Goal: Task Accomplishment & Management: Manage account settings

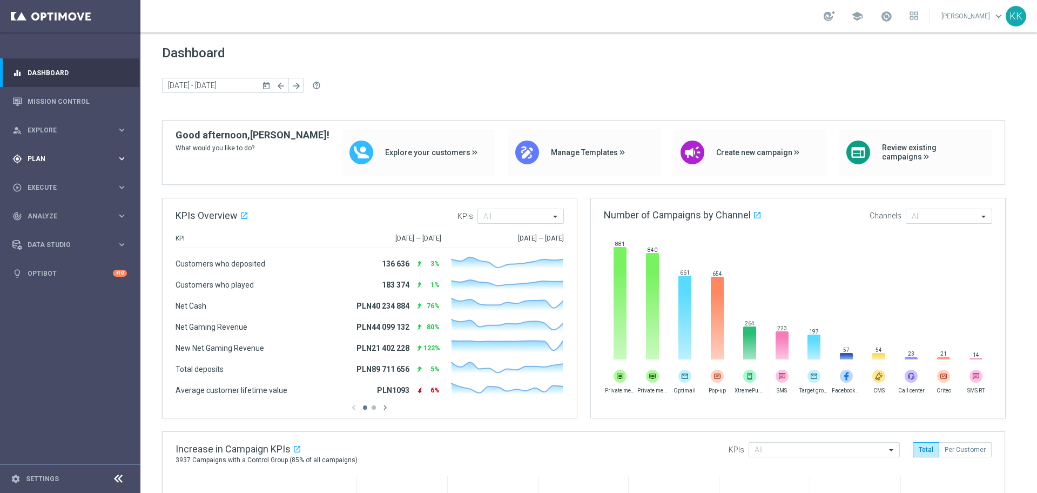
drag, startPoint x: 84, startPoint y: 152, endPoint x: 83, endPoint y: 166, distance: 14.1
click at [84, 153] on div "gps_fixed Plan keyboard_arrow_right" at bounding box center [69, 158] width 139 height 29
click at [82, 182] on link "Target Groups" at bounding box center [70, 181] width 84 height 9
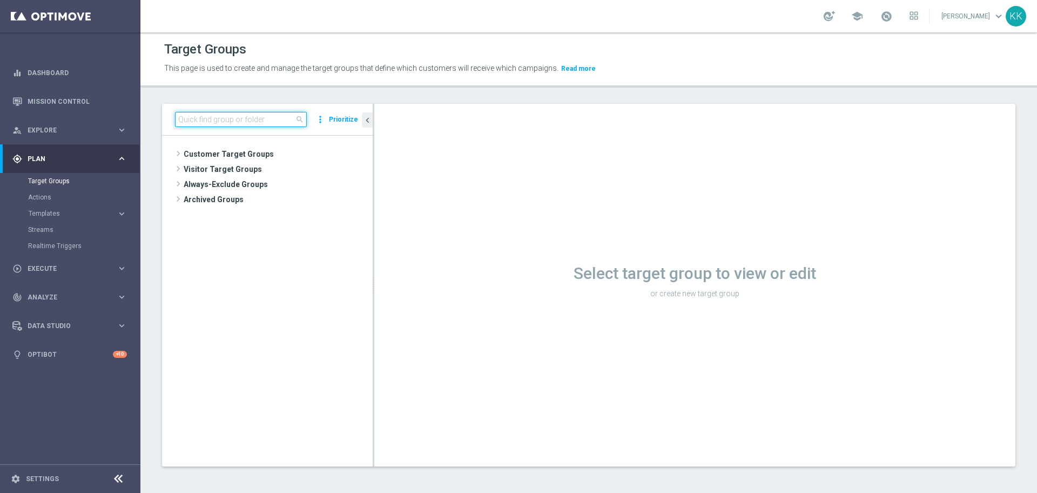
click at [202, 125] on input at bounding box center [241, 119] width 132 height 15
paste input "C_PREM_AUTO_DEPO_50% DO 1000 PLN_DAILY"
type input "C_PREM_AUTO_DEPO_50% DO 1000 PLN_DAILY"
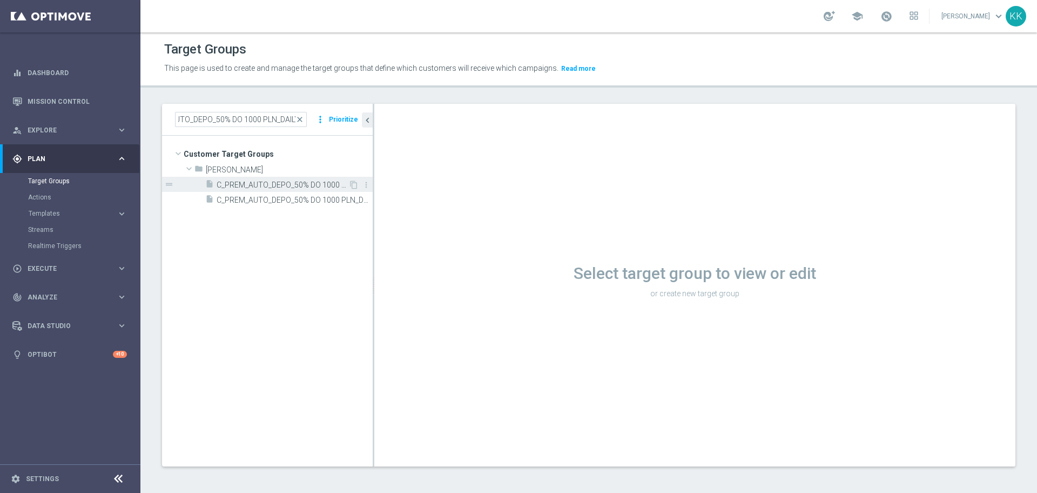
click at [221, 183] on span "C_PREM_AUTO_DEPO_50% DO 1000 PLN_DAILY" at bounding box center [283, 184] width 132 height 9
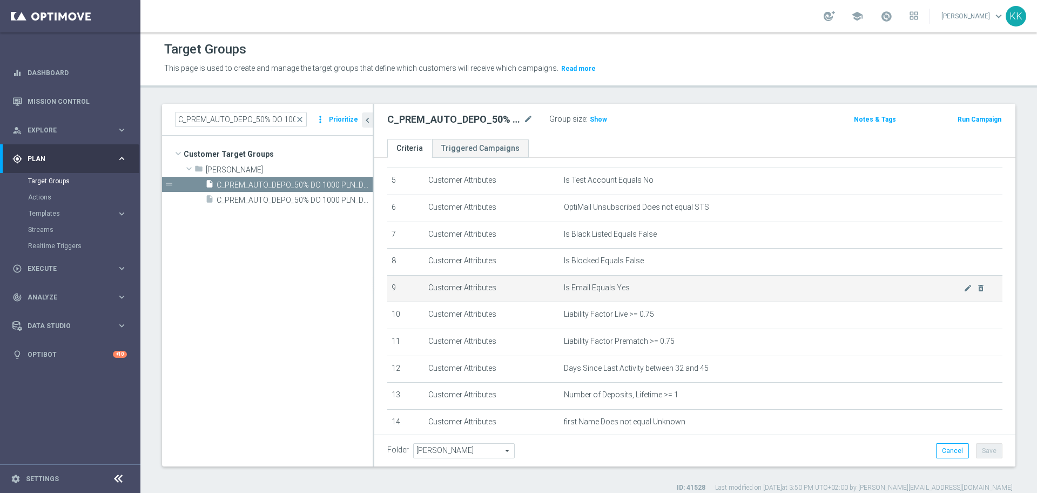
scroll to position [203, 0]
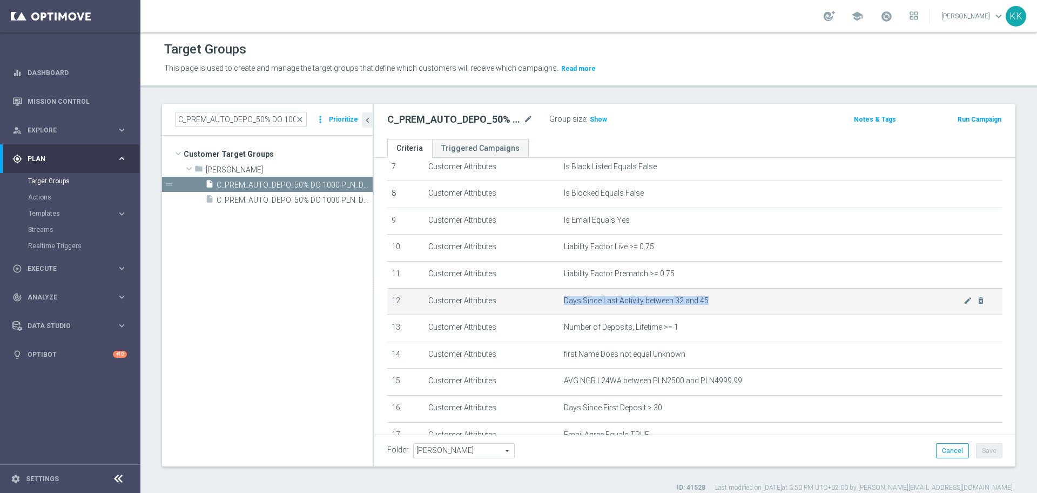
drag, startPoint x: 720, startPoint y: 304, endPoint x: 556, endPoint y: 307, distance: 164.3
click at [560, 307] on td "Days Since Last Activity between 32 and 45 mode_edit delete_forever" at bounding box center [781, 301] width 443 height 27
copy span "Days Since Last Activity between 32 and 45"
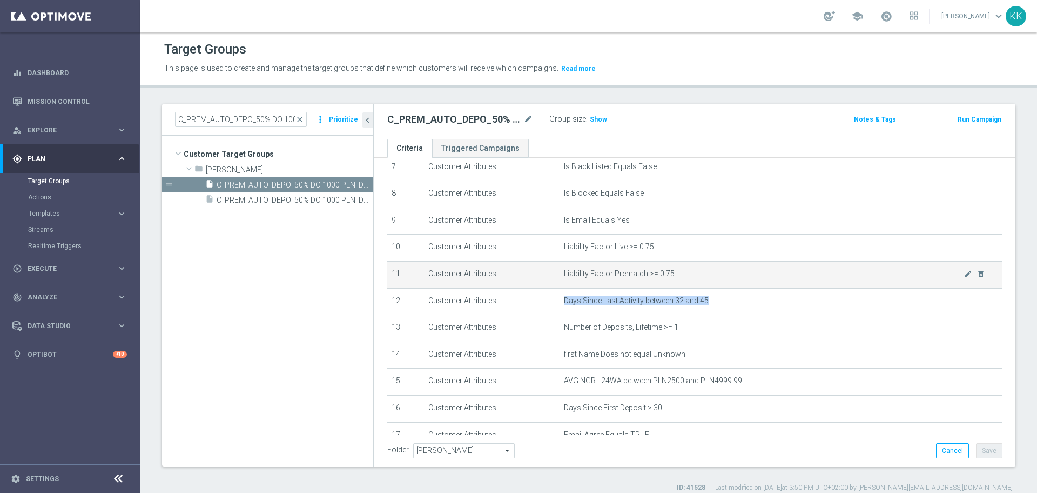
scroll to position [0, 0]
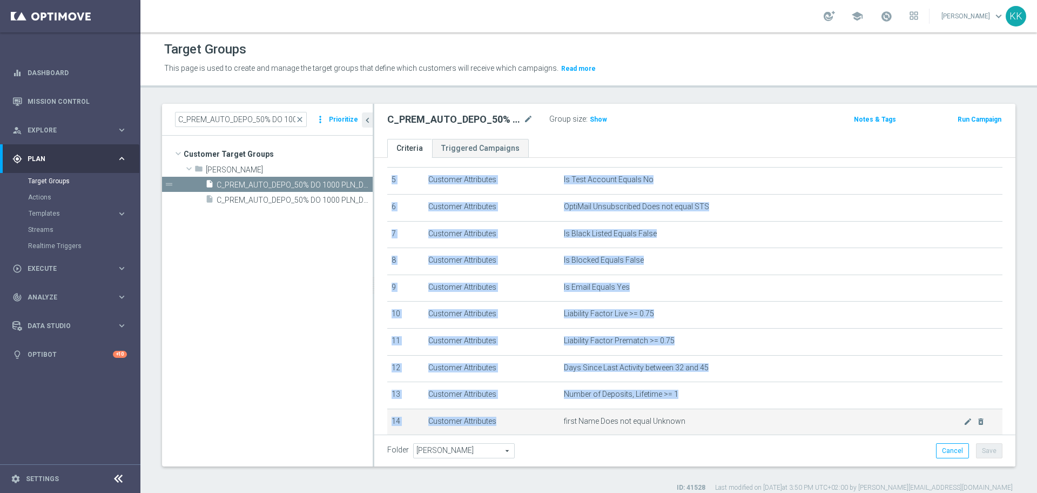
drag, startPoint x: 554, startPoint y: 204, endPoint x: 685, endPoint y: 420, distance: 252.2
click at [686, 421] on tbody "1 Customer Attributes Online Equals True mode_edit delete_forever 2 Customer At…" at bounding box center [694, 315] width 615 height 510
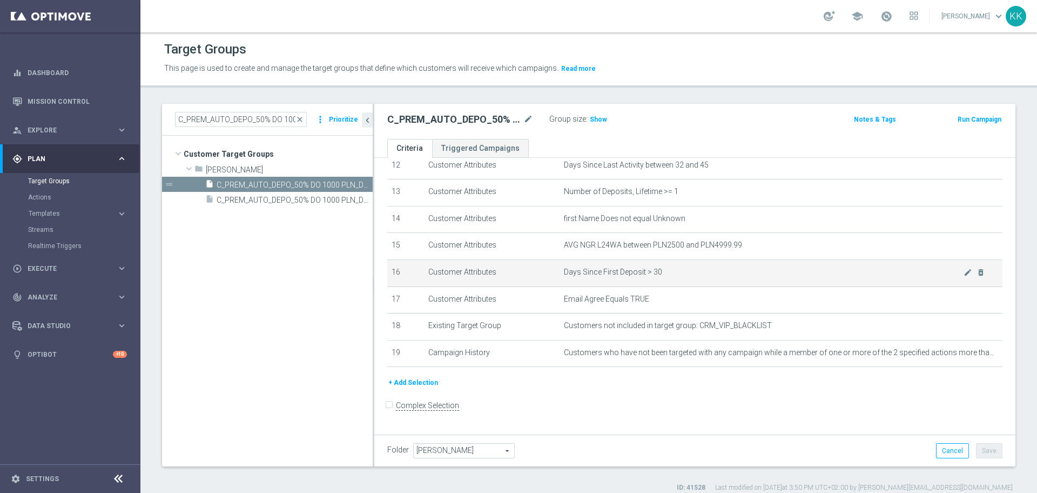
click at [669, 277] on span "Days Since First Deposit > 30" at bounding box center [764, 271] width 400 height 9
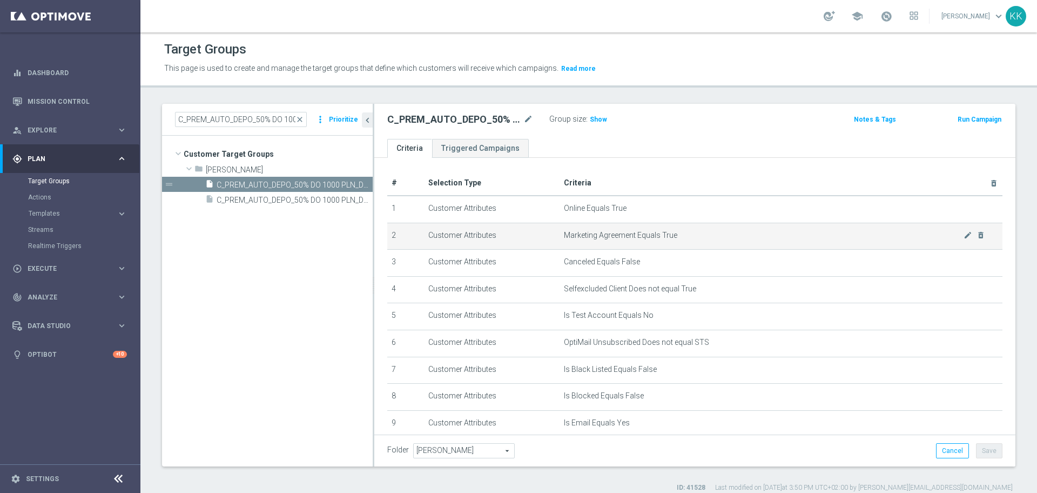
click at [595, 237] on span "Marketing Agreement Equals True" at bounding box center [764, 235] width 400 height 9
copy tbody "Marketing Agreement Equals True mode_edit delete_forever"
click at [591, 240] on span "Marketing Agreement Equals True" at bounding box center [764, 235] width 400 height 9
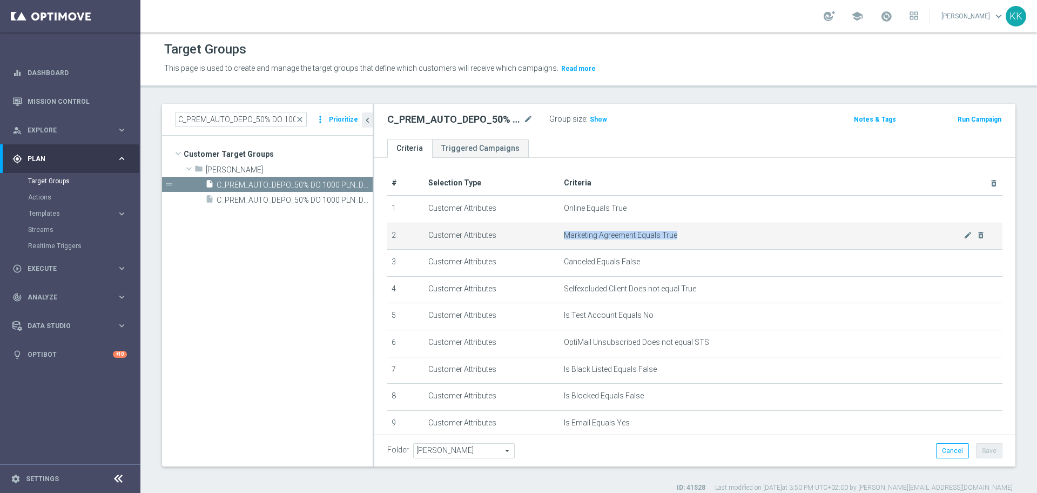
drag, startPoint x: 675, startPoint y: 232, endPoint x: 561, endPoint y: 232, distance: 114.6
click at [564, 232] on span "Marketing Agreement Equals True" at bounding box center [764, 235] width 400 height 9
click at [565, 232] on span "Marketing Agreement Equals True" at bounding box center [764, 235] width 400 height 9
drag, startPoint x: 566, startPoint y: 234, endPoint x: 668, endPoint y: 238, distance: 101.7
click at [668, 238] on span "Marketing Agreement Equals True" at bounding box center [764, 235] width 400 height 9
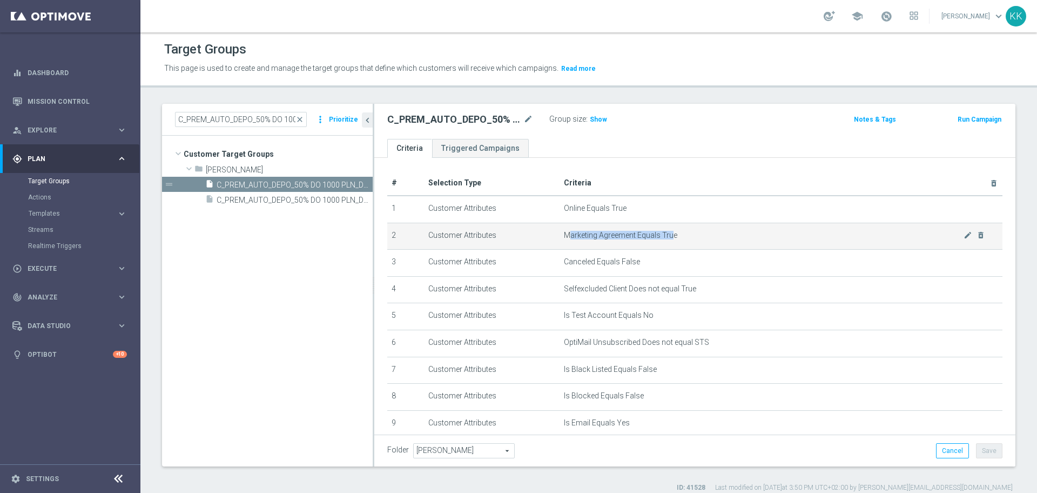
drag, startPoint x: 674, startPoint y: 236, endPoint x: 588, endPoint y: 237, distance: 85.9
click at [550, 237] on tr "2 Customer Attributes Marketing Agreement Equals True mode_edit delete_forever" at bounding box center [694, 236] width 615 height 27
copy tr "Marketing Agreement Equals True"
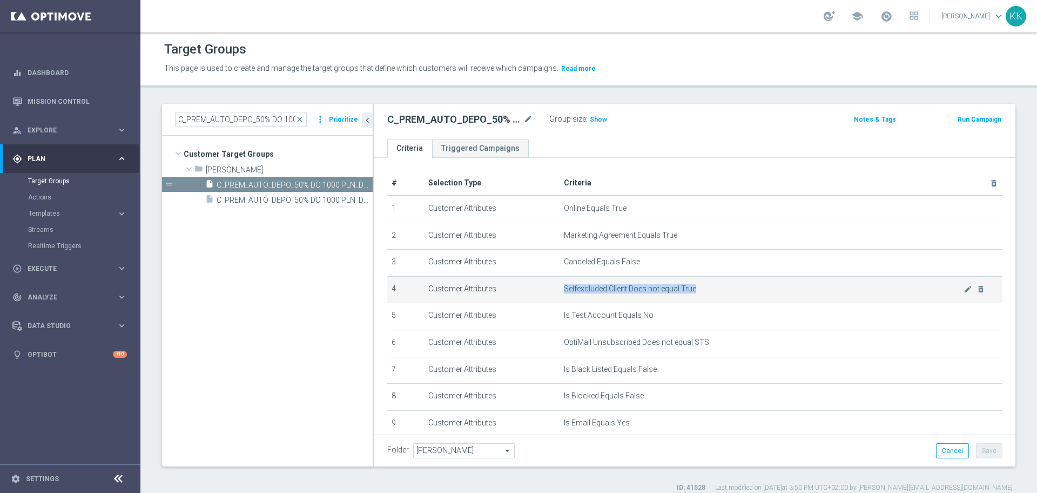
drag, startPoint x: 709, startPoint y: 286, endPoint x: 555, endPoint y: 294, distance: 154.2
click at [560, 294] on td "Selfexcluded Client Does not equal True mode_edit delete_forever" at bounding box center [781, 289] width 443 height 27
copy span "Selfexcluded Client Does not equal True"
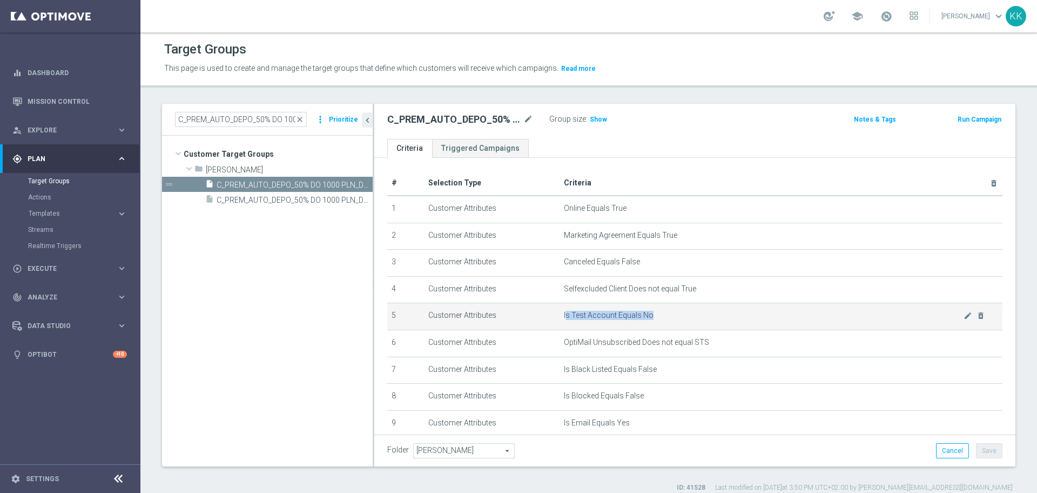
drag, startPoint x: 664, startPoint y: 323, endPoint x: 561, endPoint y: 319, distance: 102.2
click at [561, 319] on td "Is Test Account Equals No mode_edit delete_forever" at bounding box center [781, 316] width 443 height 27
click at [664, 319] on span "Is Test Account Equals No" at bounding box center [764, 315] width 400 height 9
drag, startPoint x: 664, startPoint y: 319, endPoint x: 561, endPoint y: 321, distance: 102.7
click at [564, 320] on span "Is Test Account Equals No" at bounding box center [764, 315] width 400 height 9
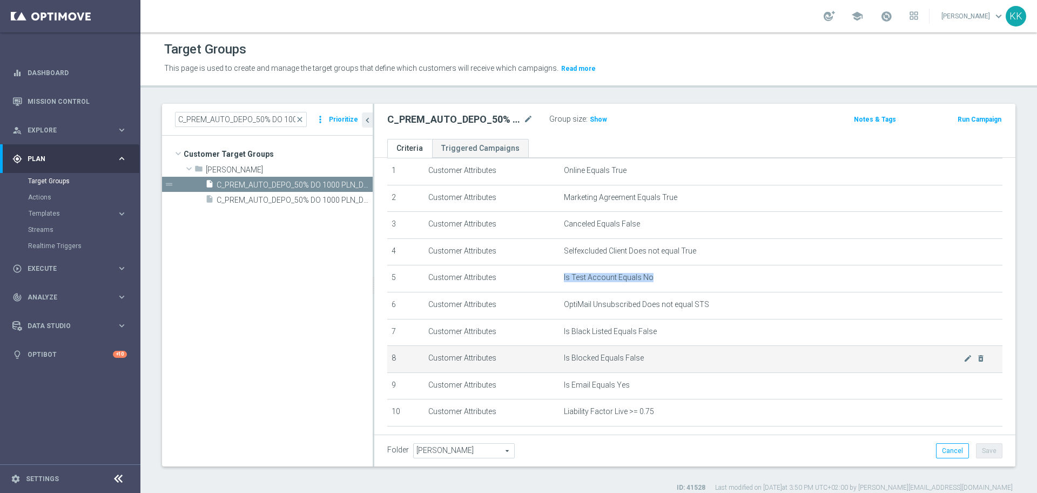
scroll to position [68, 0]
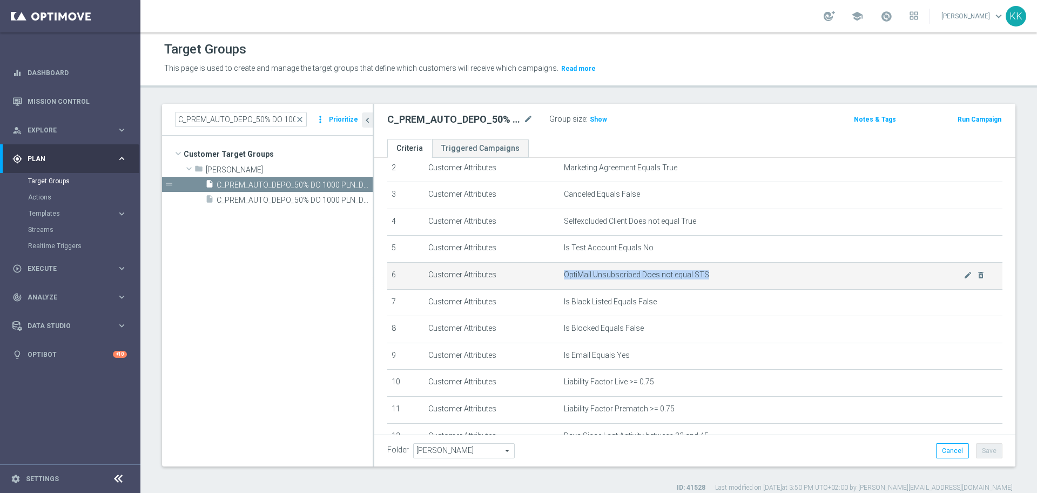
drag, startPoint x: 706, startPoint y: 282, endPoint x: 558, endPoint y: 278, distance: 147.6
click at [564, 278] on span "OptiMail Unsubscribed Does not equal STS" at bounding box center [764, 274] width 400 height 9
copy span "OptiMail Unsubscribed Does not equal STS"
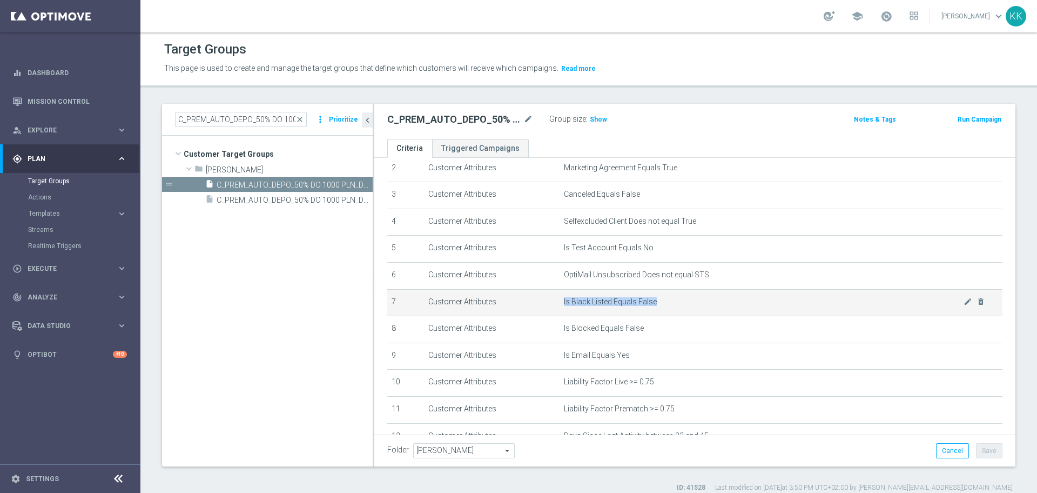
drag, startPoint x: 686, startPoint y: 302, endPoint x: 556, endPoint y: 306, distance: 129.8
click at [560, 306] on td "Is Black Listed Equals False mode_edit delete_forever" at bounding box center [781, 302] width 443 height 27
copy span "Is Black Listed Equals False"
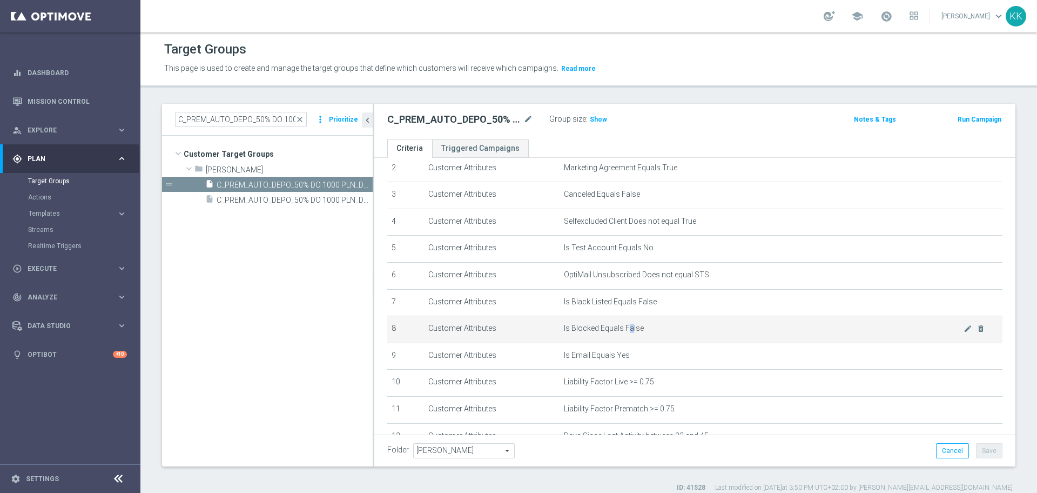
click at [625, 333] on span "Is Blocked Equals False" at bounding box center [764, 328] width 400 height 9
drag, startPoint x: 644, startPoint y: 330, endPoint x: 596, endPoint y: 331, distance: 48.1
click at [548, 329] on tr "8 Customer Attributes Is Blocked Equals False mode_edit delete_forever" at bounding box center [694, 329] width 615 height 27
copy tr "Is Blocked Equals False"
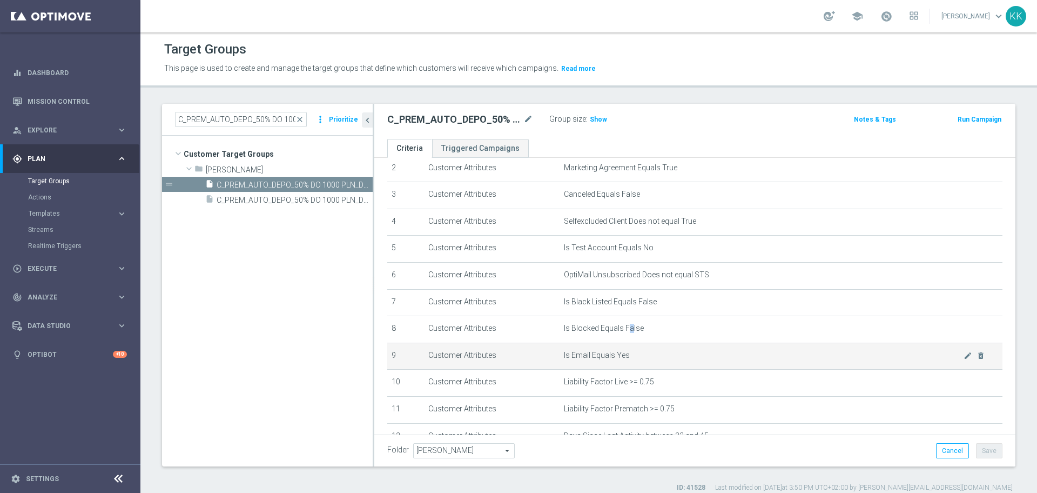
drag, startPoint x: 634, startPoint y: 357, endPoint x: 550, endPoint y: 353, distance: 84.4
click at [550, 353] on tr "9 Customer Attributes Is Email Equals Yes mode_edit delete_forever" at bounding box center [694, 356] width 615 height 27
copy tr "Is Email Equals Yes"
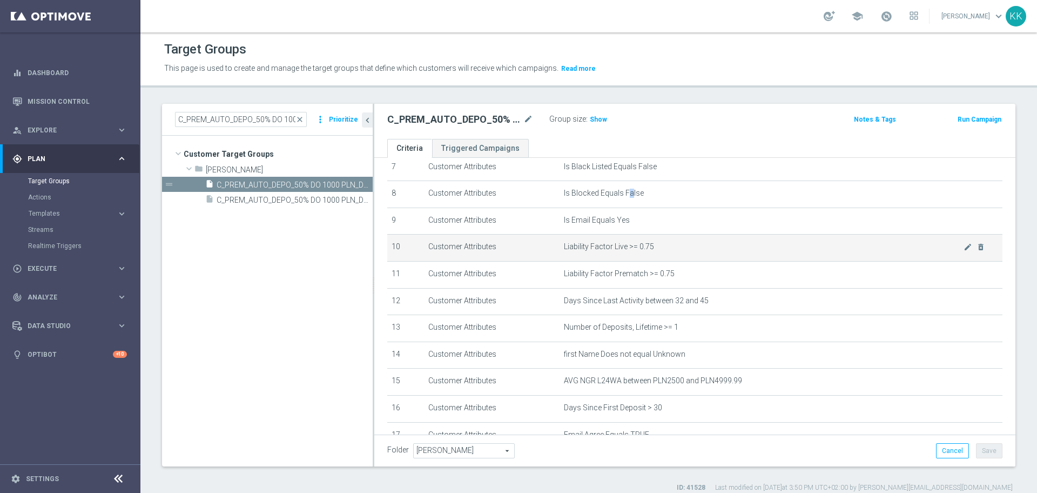
drag, startPoint x: 587, startPoint y: 250, endPoint x: 549, endPoint y: 250, distance: 38.4
click at [549, 250] on tr "10 Customer Attributes Liability Factor Live >= 0.75 mode_edit delete_forever" at bounding box center [694, 248] width 615 height 27
copy tr "Liability Factor Live >= 0.75"
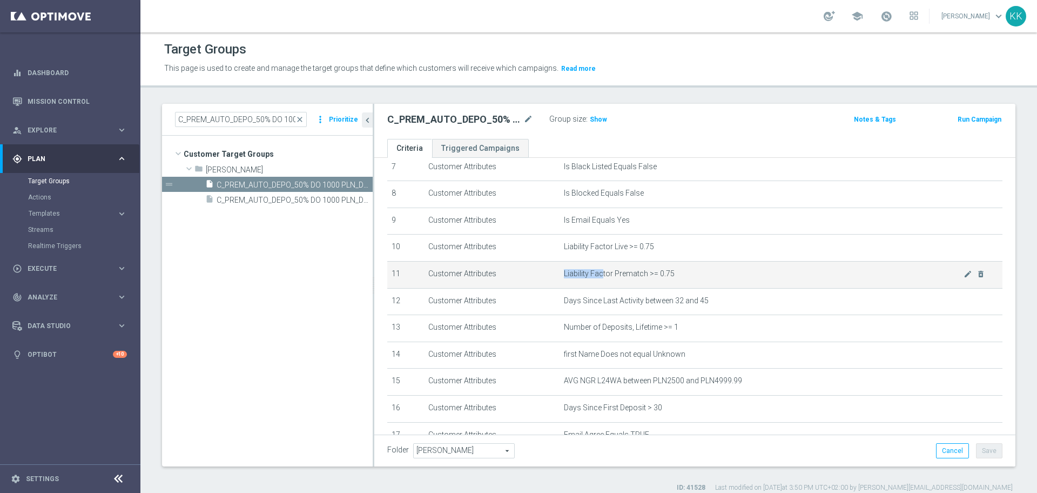
drag, startPoint x: 683, startPoint y: 270, endPoint x: 603, endPoint y: 272, distance: 80.6
click at [600, 272] on td "Liability Factor Prematch >= 0.75 mode_edit delete_forever" at bounding box center [781, 274] width 443 height 27
click at [611, 273] on td "Liability Factor Prematch >= 0.75 mode_edit delete_forever" at bounding box center [781, 274] width 443 height 27
drag, startPoint x: 674, startPoint y: 279, endPoint x: 557, endPoint y: 278, distance: 117.3
click at [560, 278] on td "Liability Factor Prematch >= 0.75 mode_edit delete_forever" at bounding box center [781, 274] width 443 height 27
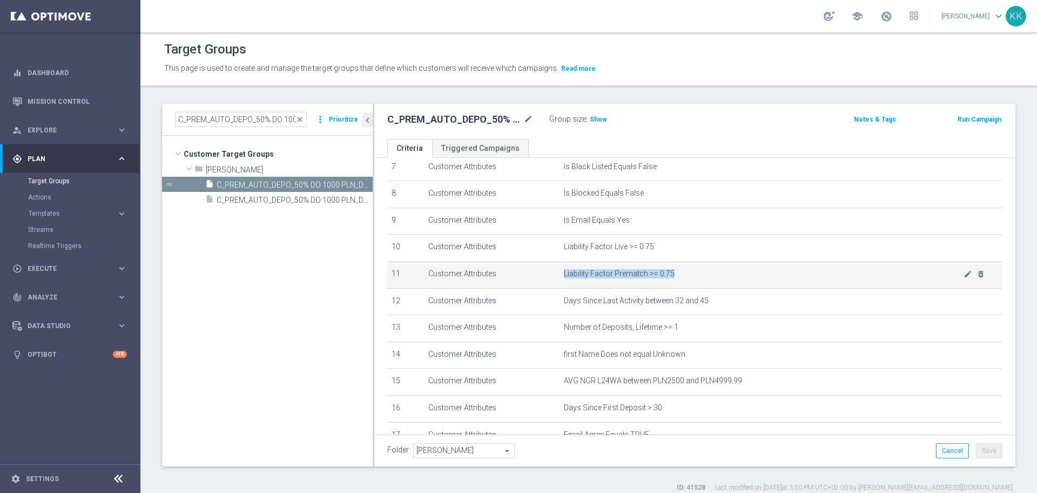
copy span "Liability Factor Prematch >= 0.75"
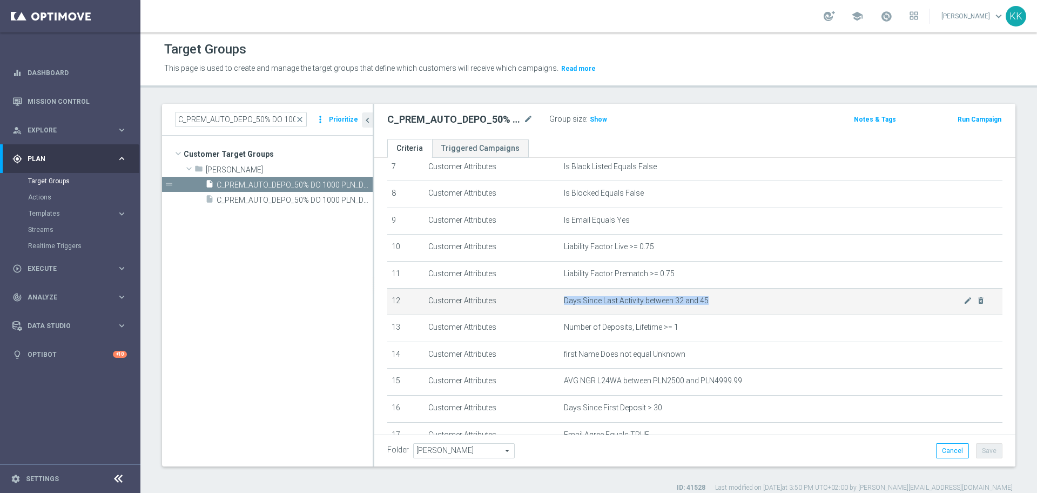
drag, startPoint x: 707, startPoint y: 306, endPoint x: 574, endPoint y: 307, distance: 132.9
click at [560, 310] on td "Days Since Last Activity between 32 and 45 mode_edit delete_forever" at bounding box center [781, 301] width 443 height 27
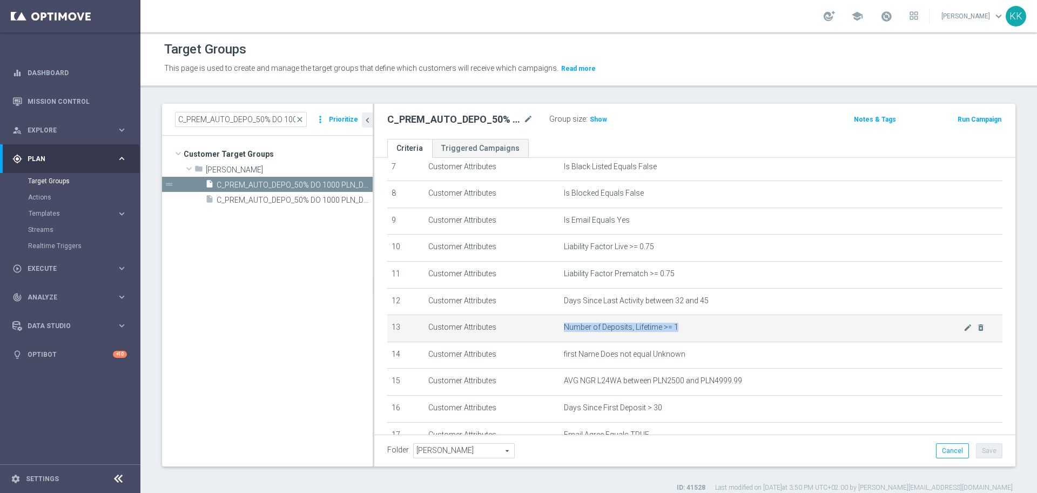
drag, startPoint x: 641, startPoint y: 330, endPoint x: 557, endPoint y: 331, distance: 83.8
click at [560, 331] on td "Number of Deposits, Lifetime >= 1 mode_edit delete_forever" at bounding box center [781, 328] width 443 height 27
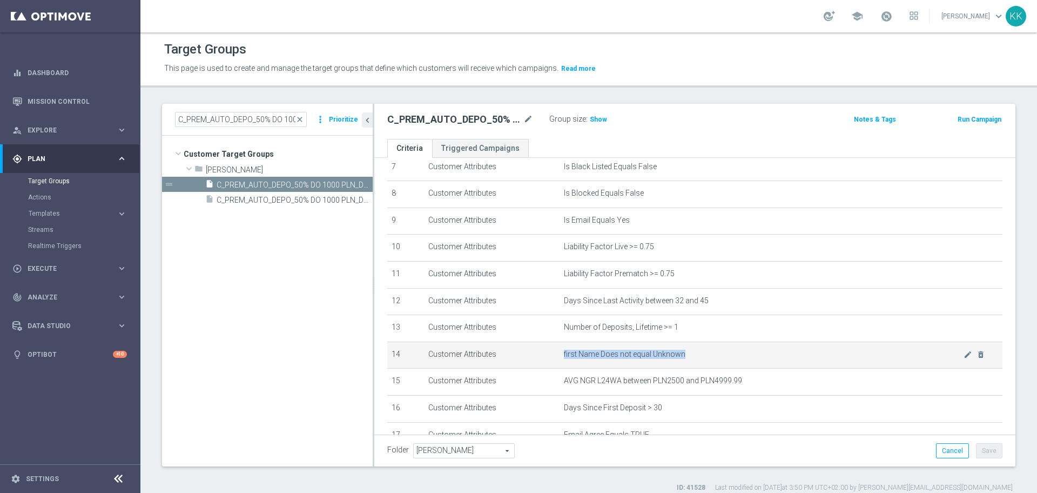
drag, startPoint x: 684, startPoint y: 354, endPoint x: 681, endPoint y: 360, distance: 5.8
click at [684, 360] on td "first Name Does not equal Unknown mode_edit delete_forever" at bounding box center [781, 355] width 443 height 27
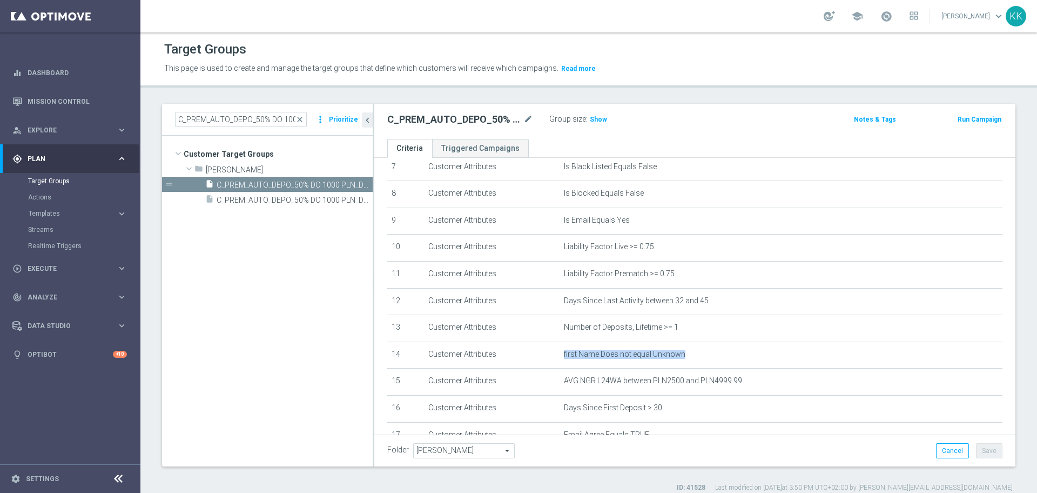
scroll to position [338, 0]
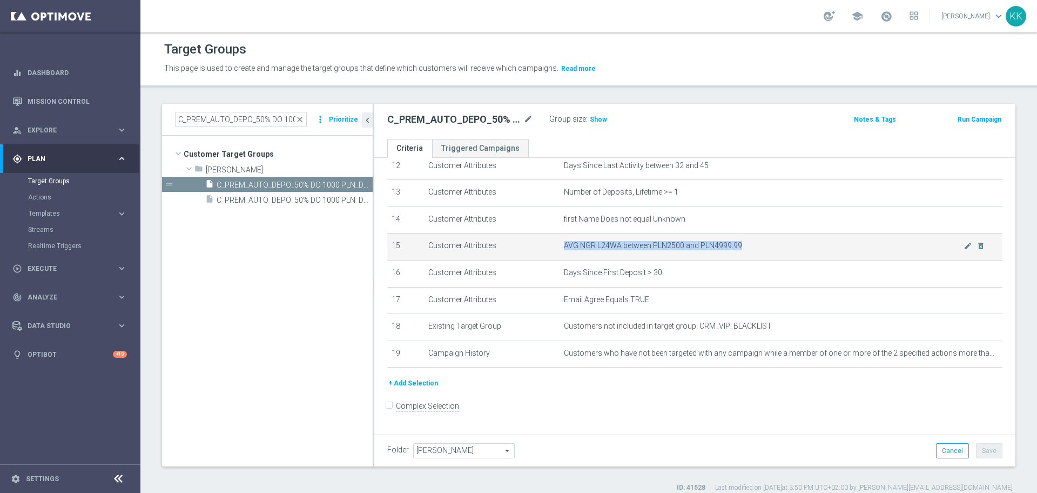
drag, startPoint x: 738, startPoint y: 256, endPoint x: 557, endPoint y: 255, distance: 181.6
click at [560, 255] on td "AVG NGR L24WA between PLN2500 and PLN4999.99 mode_edit delete_forever" at bounding box center [781, 246] width 443 height 27
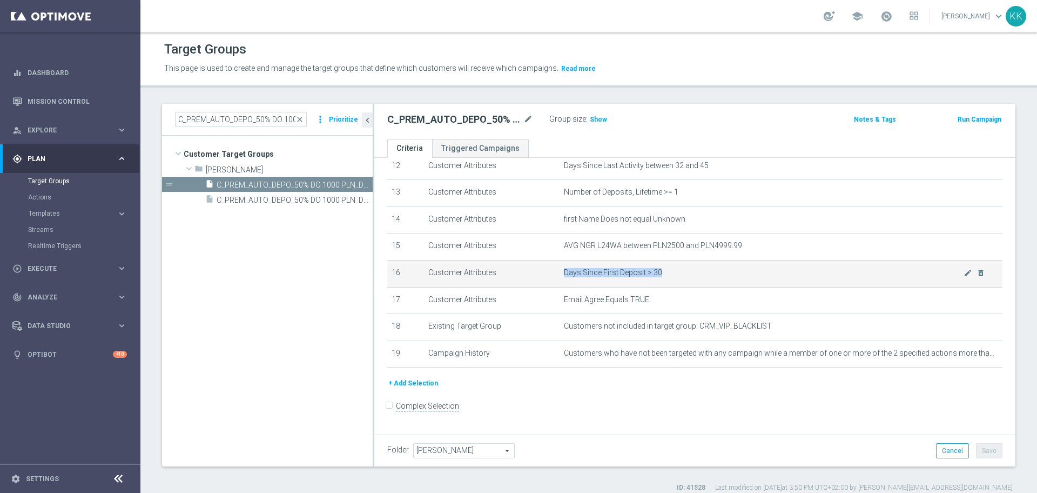
drag, startPoint x: 678, startPoint y: 280, endPoint x: 574, endPoint y: 281, distance: 103.8
click at [560, 281] on td "Days Since First Deposit > 30 mode_edit delete_forever" at bounding box center [781, 273] width 443 height 27
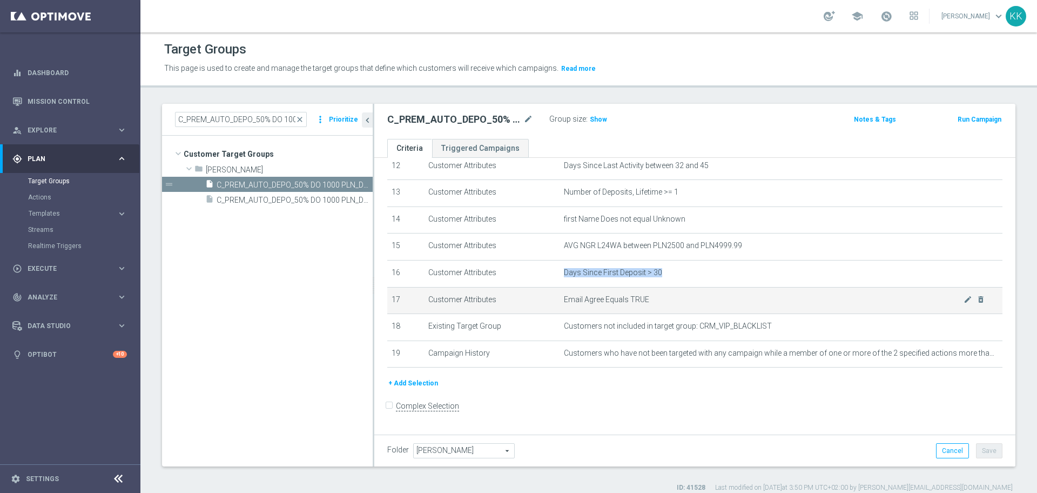
drag, startPoint x: 647, startPoint y: 298, endPoint x: 600, endPoint y: 313, distance: 49.7
click at [560, 310] on td "Email Agree Equals TRUE mode_edit delete_forever" at bounding box center [781, 300] width 443 height 27
drag, startPoint x: 693, startPoint y: 313, endPoint x: 570, endPoint y: 306, distance: 123.4
click at [564, 300] on td "Email Agree Equals TRUE mode_edit delete_forever" at bounding box center [781, 300] width 443 height 27
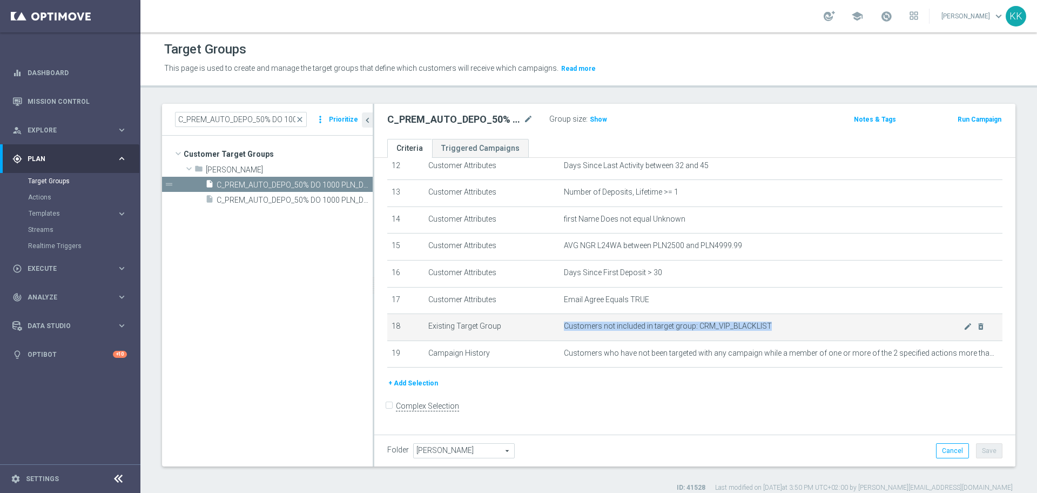
drag, startPoint x: 807, startPoint y: 327, endPoint x: 698, endPoint y: 347, distance: 111.1
click at [698, 341] on td "Customers not included in target group: CRM_VIP_BLACKLIST mode_edit delete_fore…" at bounding box center [781, 327] width 443 height 27
click at [783, 331] on span "Customers not included in target group: CRM_VIP_BLACKLIST" at bounding box center [764, 326] width 400 height 9
click at [779, 331] on span "Customers not included in target group: CRM_VIP_BLACKLIST" at bounding box center [764, 326] width 400 height 9
click at [744, 331] on span "Customers not included in target group: CRM_VIP_BLACKLIST" at bounding box center [764, 326] width 400 height 9
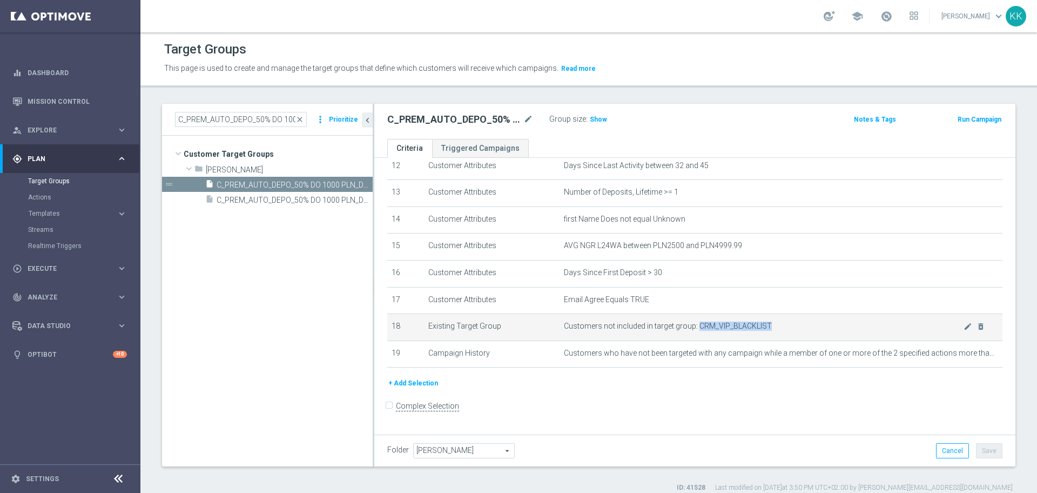
click at [744, 331] on span "Customers not included in target group: CRM_VIP_BLACKLIST" at bounding box center [764, 326] width 400 height 9
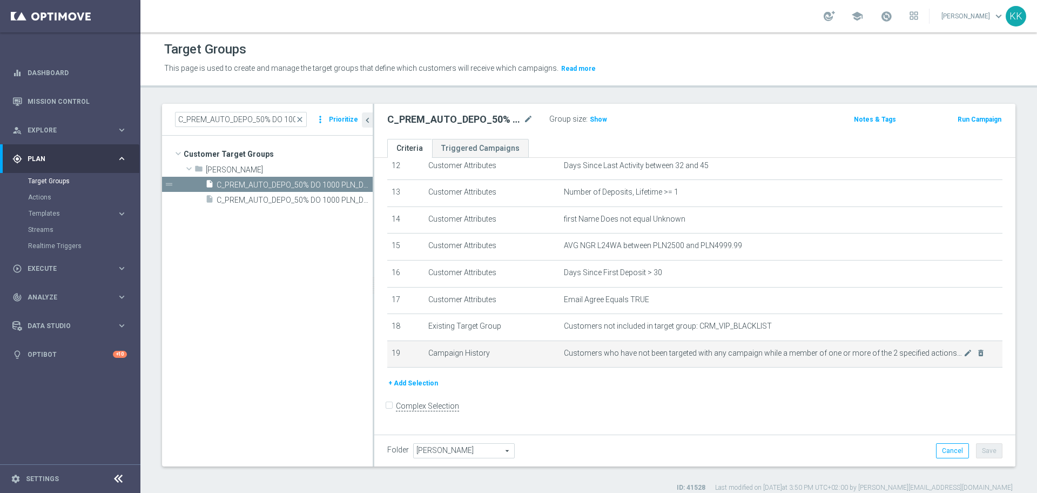
click at [736, 358] on span "Customers who have not been targeted with any campaign while a member of one or…" at bounding box center [764, 353] width 400 height 9
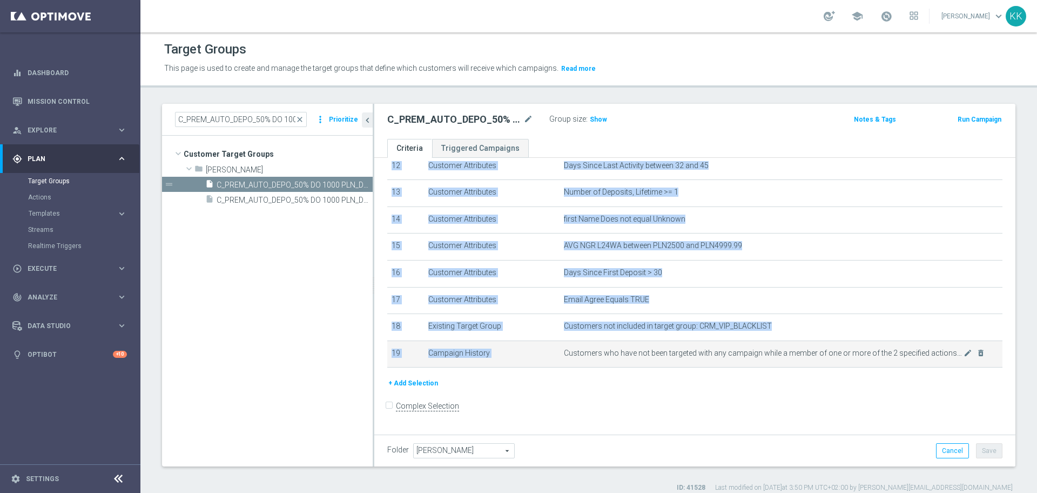
click at [736, 358] on span "Customers who have not been targeted with any campaign while a member of one or…" at bounding box center [764, 353] width 400 height 9
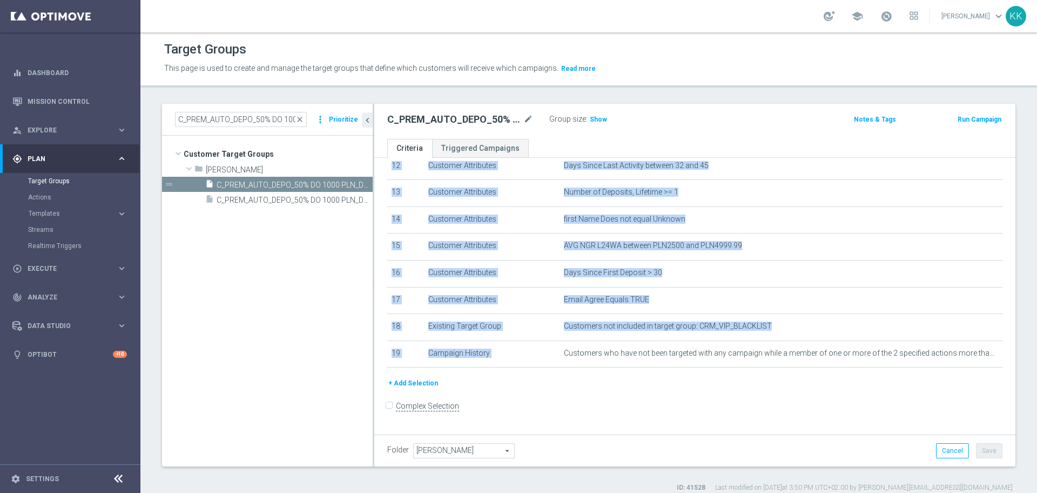
click at [52, 218] on accordion "Templates keyboard_arrow_right Optimail" at bounding box center [83, 213] width 111 height 16
click at [51, 216] on span "Templates" at bounding box center [67, 213] width 77 height 6
click at [49, 230] on link "Optimail" at bounding box center [73, 229] width 79 height 9
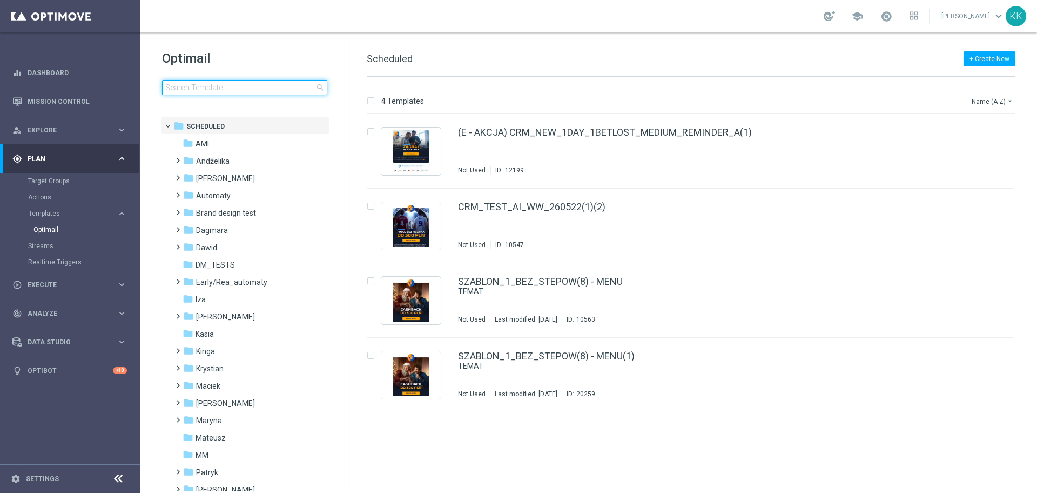
click at [184, 86] on input at bounding box center [244, 87] width 165 height 15
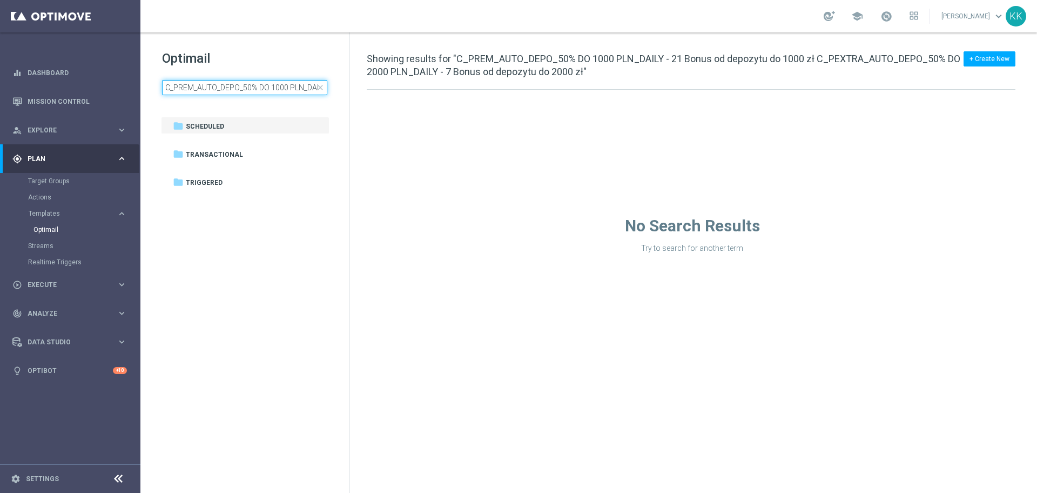
click at [216, 87] on input "C_PREM_AUTO_DEPO_50% DO 1000 PLN_DAILY - 21 Bonus od depozytu do 1000 zł C_PEXT…" at bounding box center [244, 87] width 165 height 15
type input "C_PREM_AUTO_DEPO_50% DO 1000 PLN_DAILY"
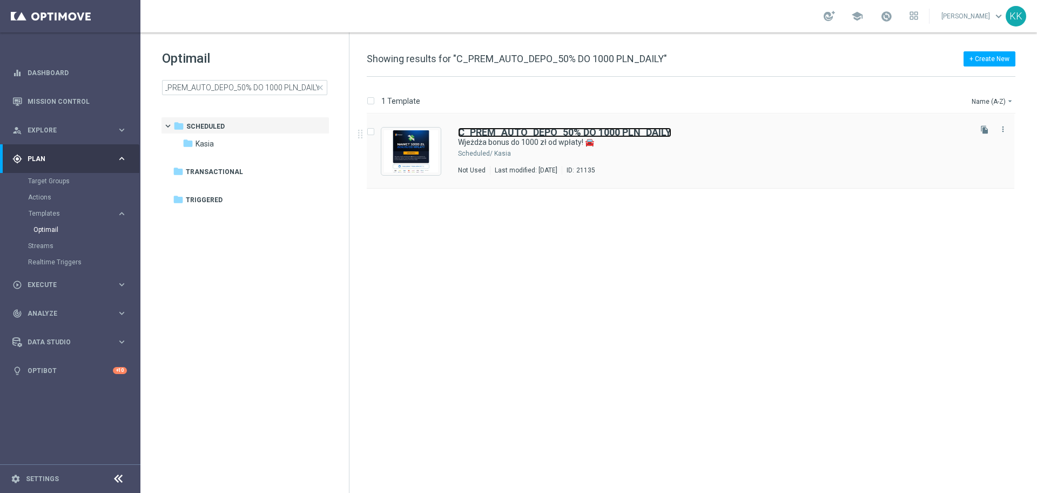
click at [530, 130] on b "C_PREM_AUTO_DEPO_50% DO 1000 PLN_DAILY" at bounding box center [564, 131] width 213 height 11
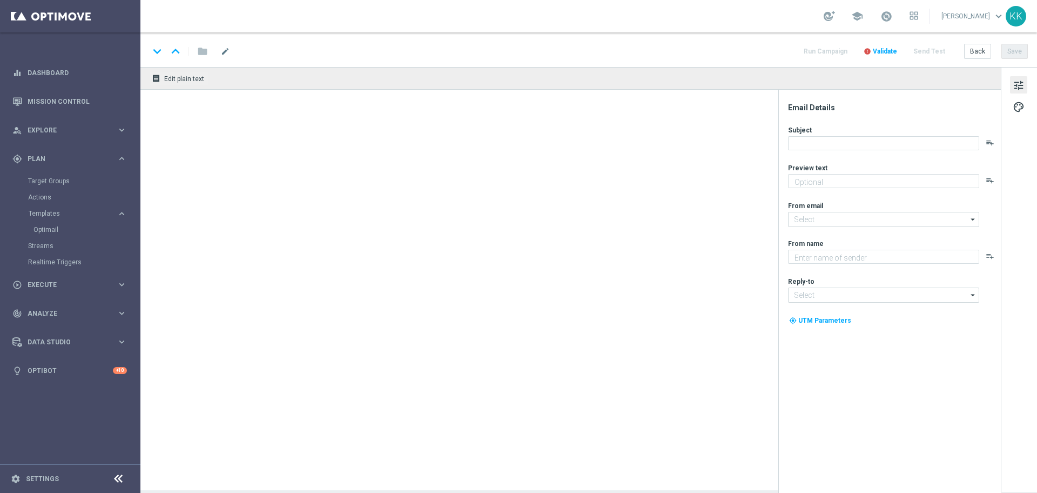
type textarea "Zgarnij ekstra kasę 👈"
type input "[EMAIL_ADDRESS][DOMAIN_NAME]"
type textarea "STS"
type input "[EMAIL_ADDRESS][DOMAIN_NAME]"
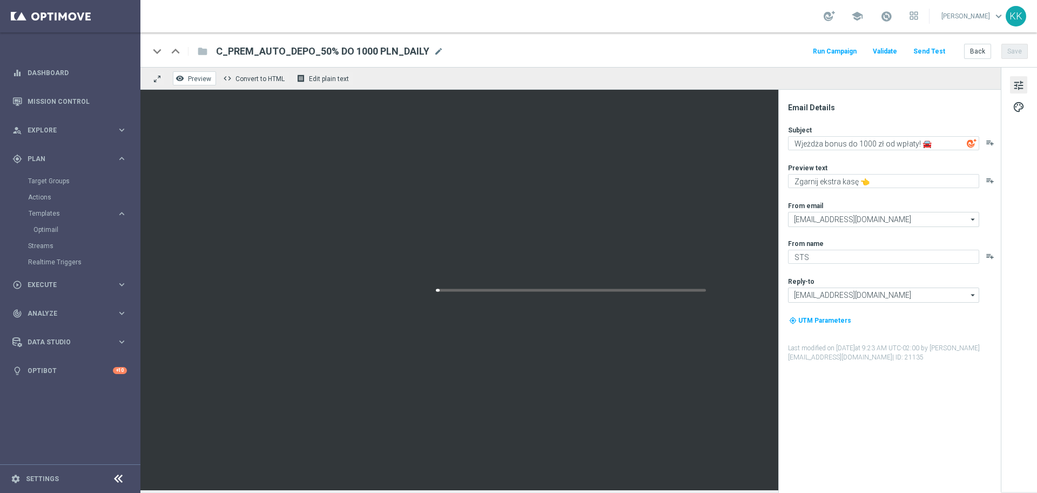
click at [203, 73] on button "remove_red_eye Preview" at bounding box center [194, 78] width 43 height 14
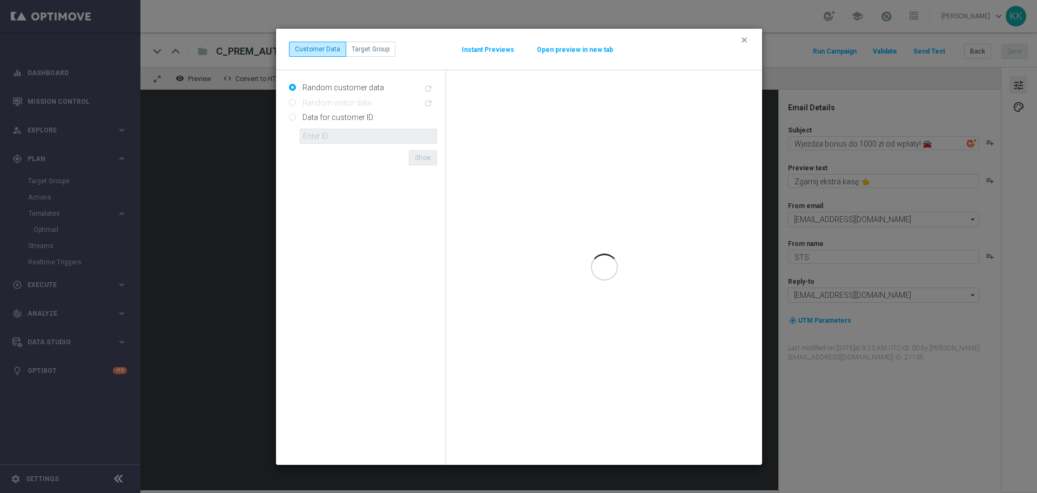
click at [580, 45] on button "Open preview in new tab" at bounding box center [575, 49] width 77 height 9
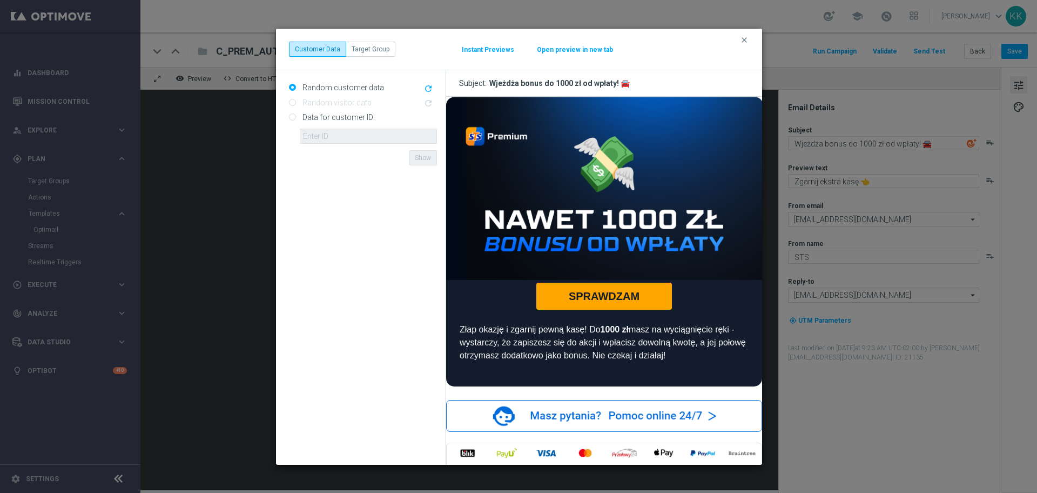
click at [750, 42] on button "clear" at bounding box center [746, 40] width 12 height 10
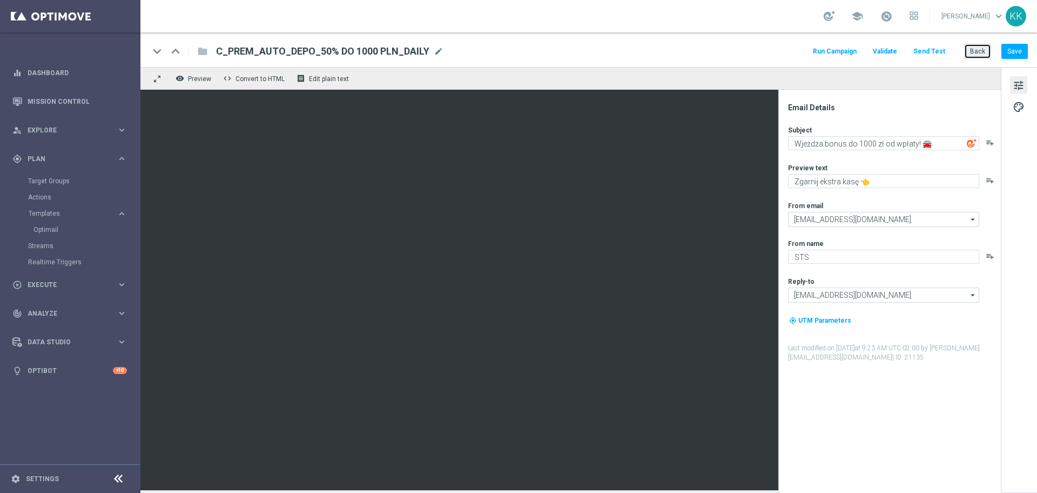
click at [983, 55] on button "Back" at bounding box center [978, 51] width 27 height 15
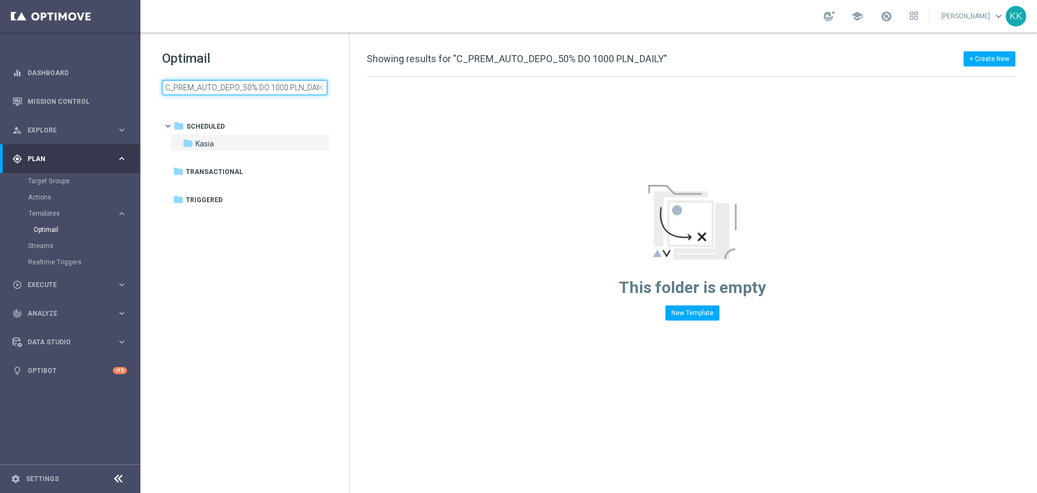
click at [213, 88] on input "C_PREM_AUTO_DEPO_50% DO 1000 PLN_DAILY" at bounding box center [244, 87] width 165 height 15
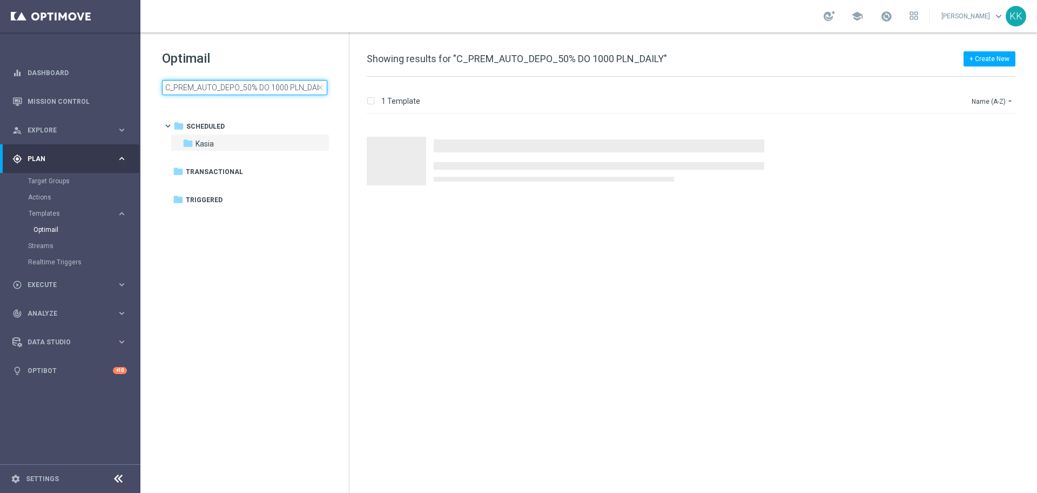
click at [213, 88] on input "C_PREM_AUTO_DEPO_50% DO 1000 PLN_DAILY" at bounding box center [244, 87] width 165 height 15
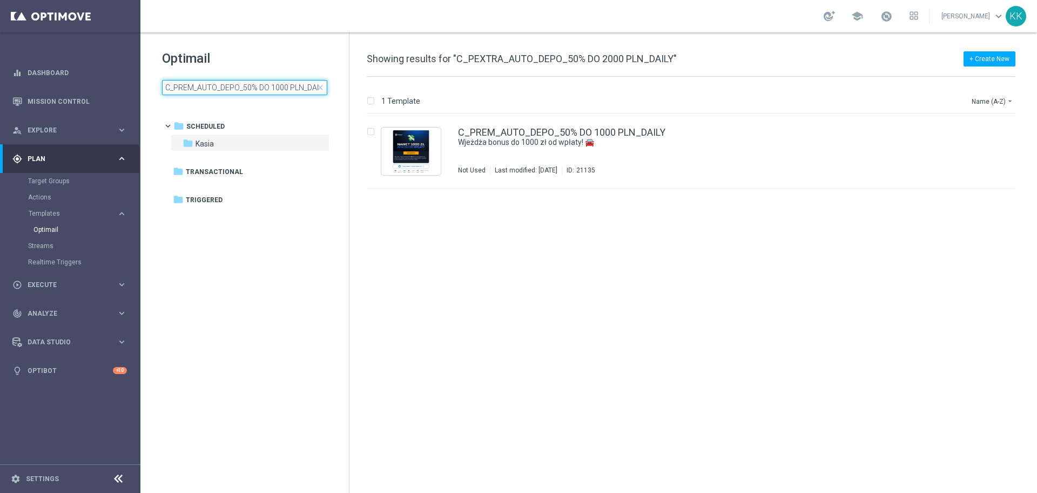
type input "C_PEXTRA_AUTO_DEPO_50% DO 2000 PLN_DAILY"
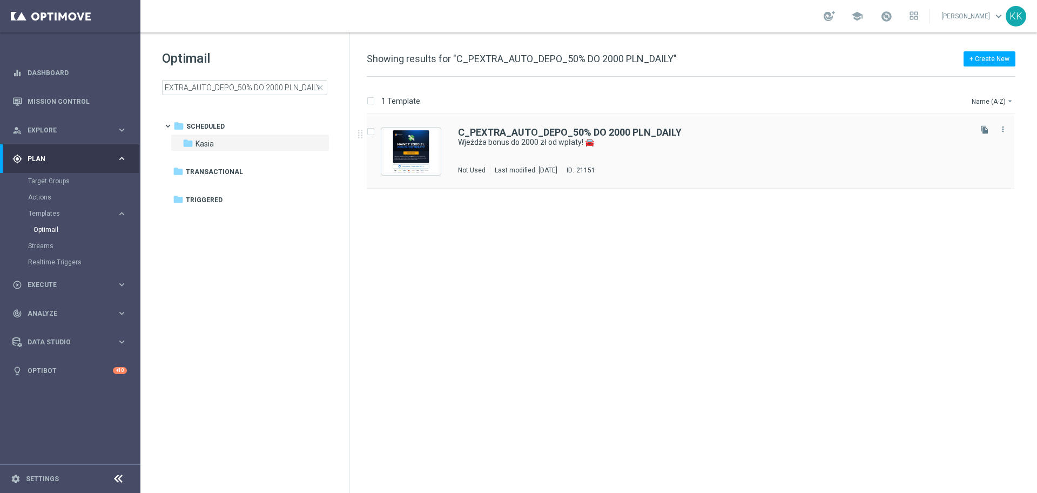
click at [821, 155] on div "C_PEXTRA_AUTO_DEPO_50% DO 2000 PLN_DAILY Wjeżdża bonus do 2000 zł od wpłaty! 🚘 …" at bounding box center [713, 151] width 511 height 47
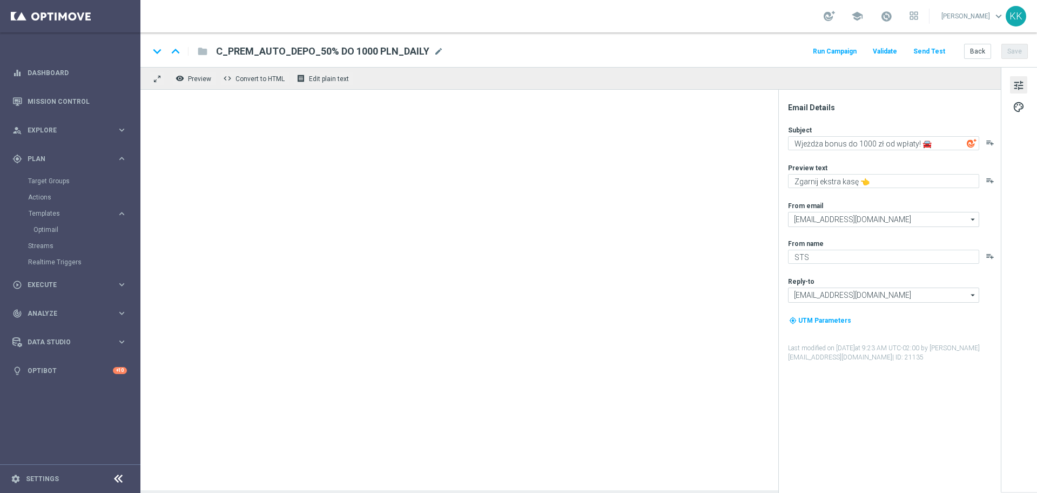
type textarea "Wjeżdża bonus do 2000 zł od wpłaty! 🚘"
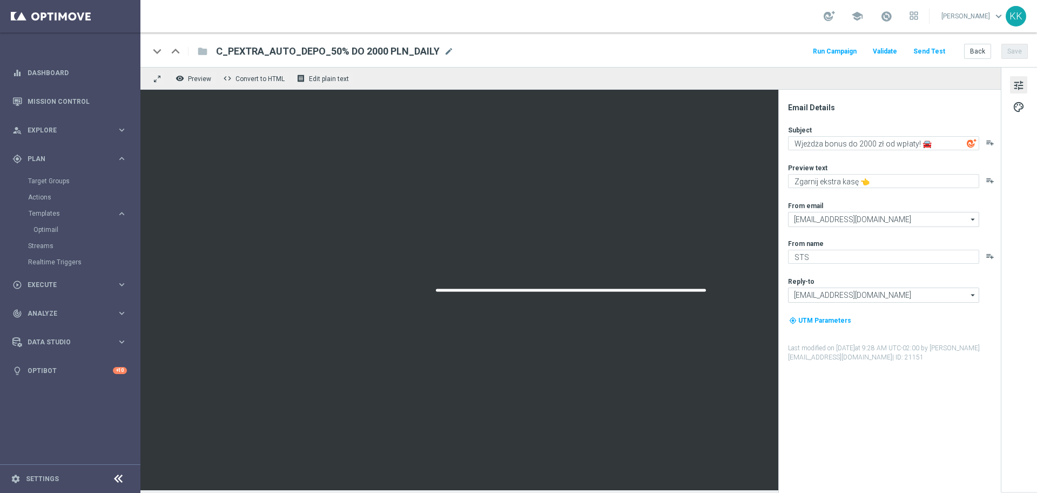
drag, startPoint x: 188, startPoint y: 76, endPoint x: 192, endPoint y: 70, distance: 7.5
click at [188, 72] on button "remove_red_eye Preview" at bounding box center [194, 78] width 43 height 14
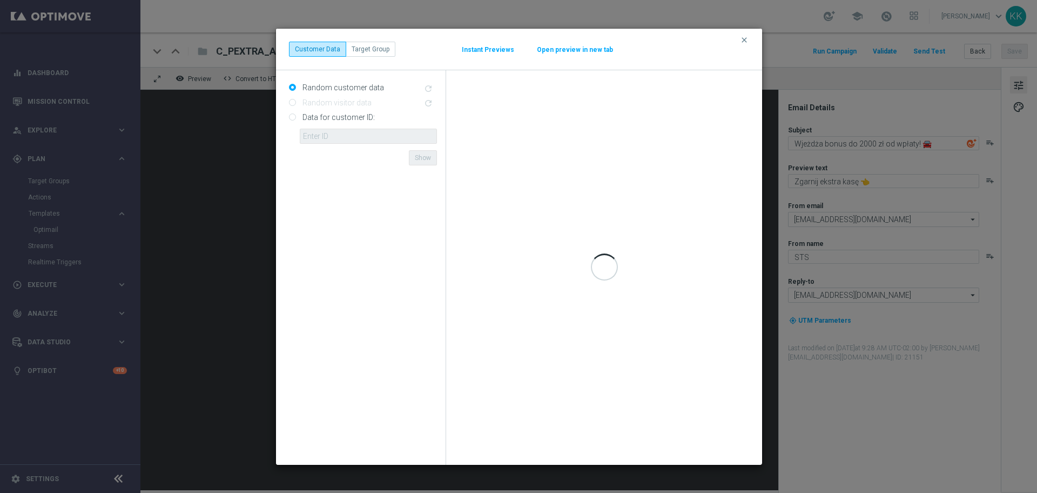
click at [548, 49] on button "Open preview in new tab" at bounding box center [575, 49] width 77 height 9
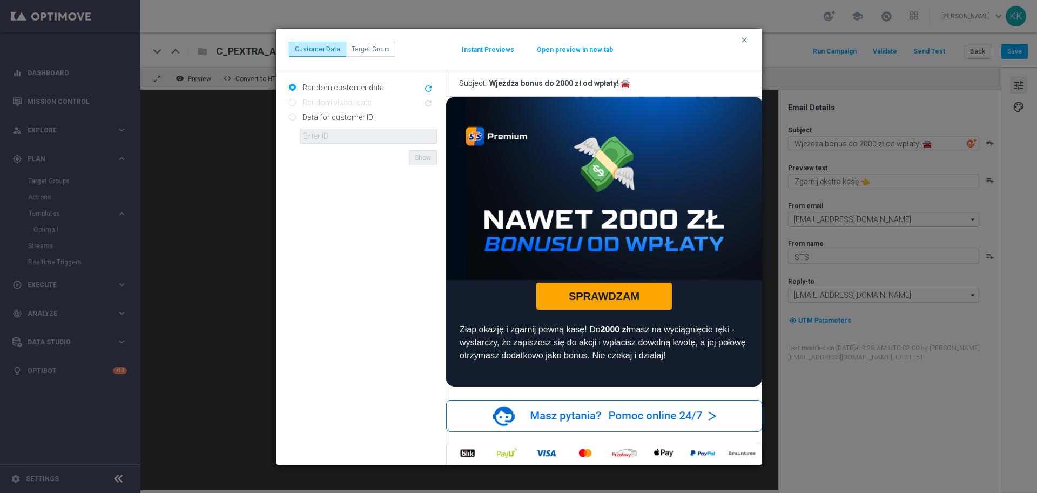
click at [749, 39] on button "clear" at bounding box center [746, 40] width 12 height 10
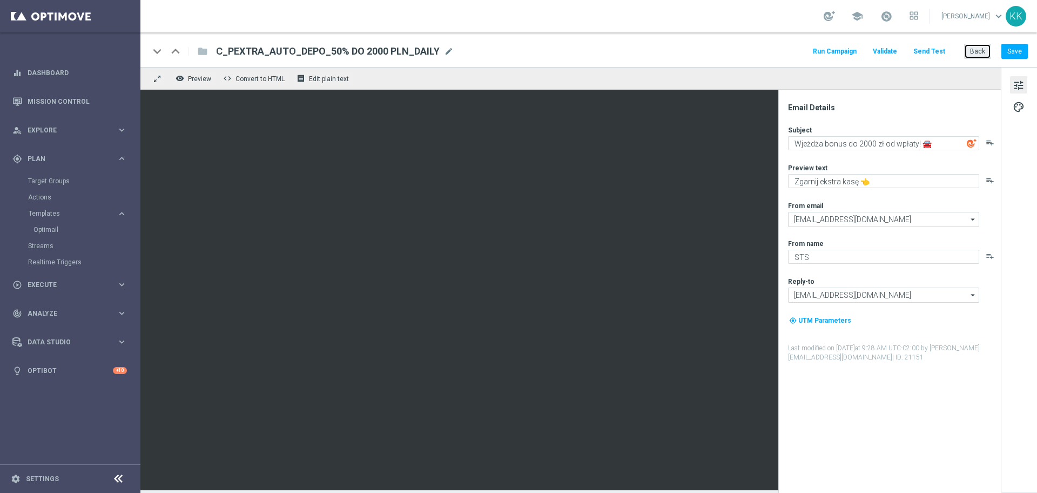
click at [980, 55] on button "Back" at bounding box center [978, 51] width 27 height 15
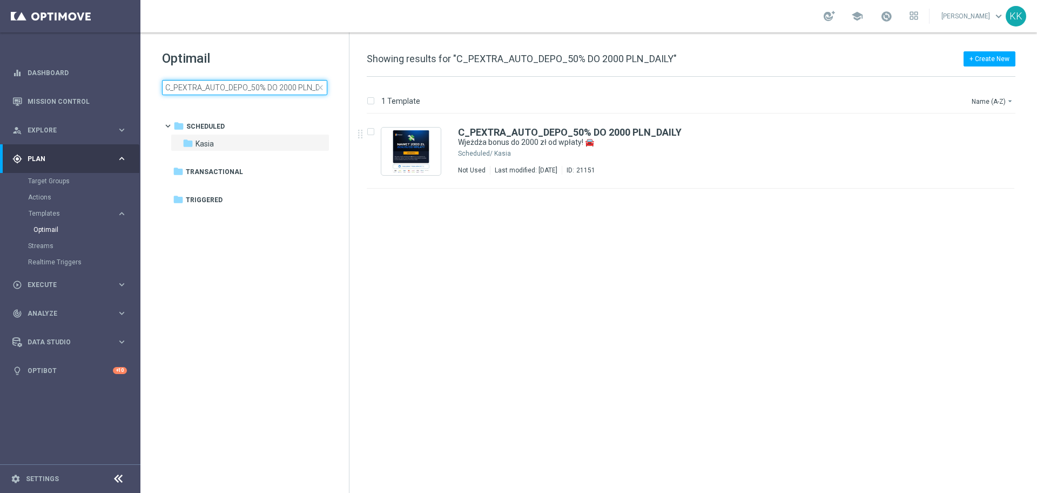
click at [248, 89] on input "C_PEXTRA_AUTO_DEPO_50% DO 2000 PLN_DAILY" at bounding box center [244, 87] width 165 height 15
type input "D_PREM_AUTO_DEPO_100% DO 1000 PLN_DAILY"
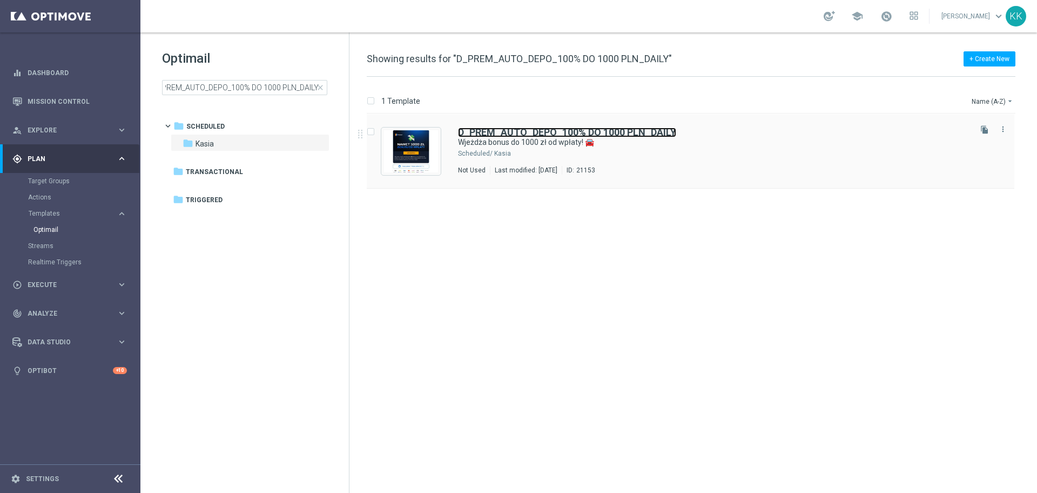
click at [595, 132] on b "D_PREM_AUTO_DEPO_100% DO 1000 PLN_DAILY" at bounding box center [567, 131] width 218 height 11
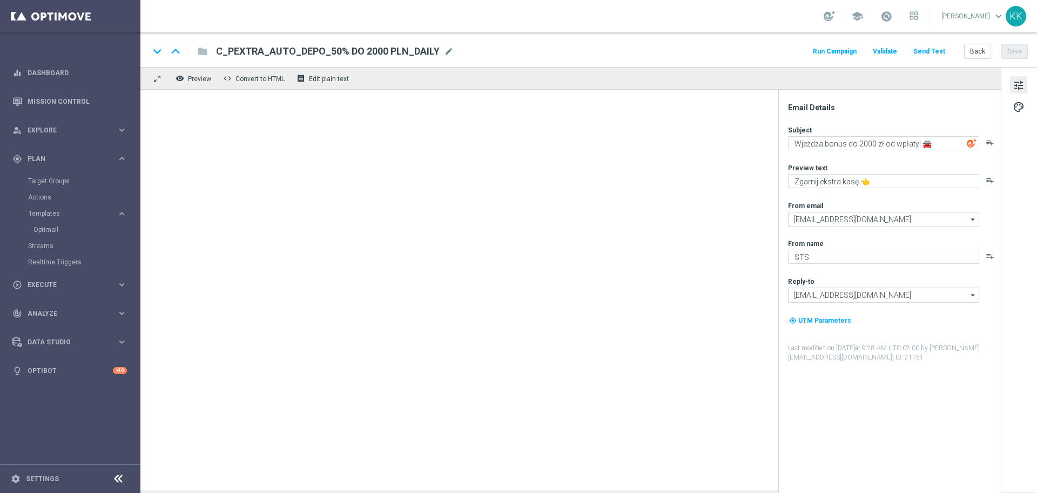
type textarea "Wjeżdża bonus do 1000 zł od wpłaty! 🚘"
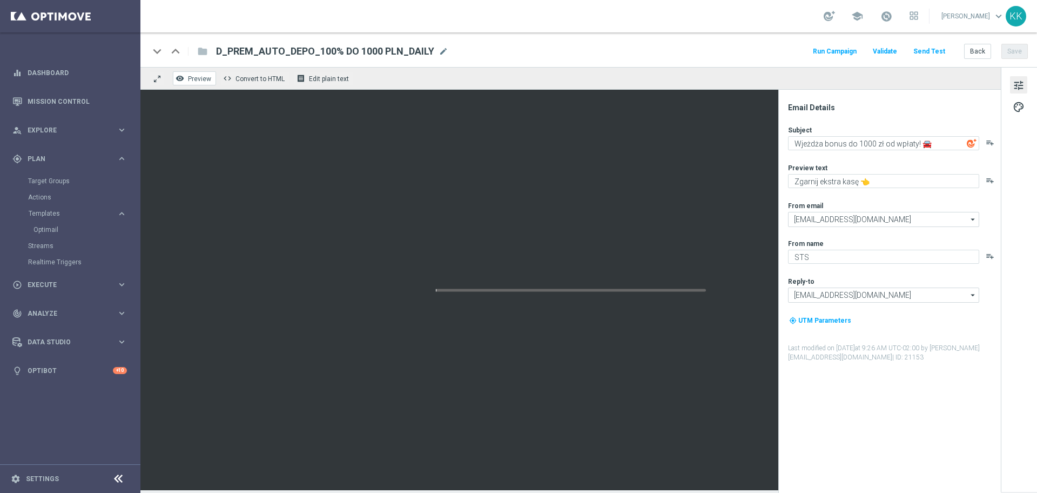
click at [203, 82] on span "Preview" at bounding box center [199, 79] width 23 height 8
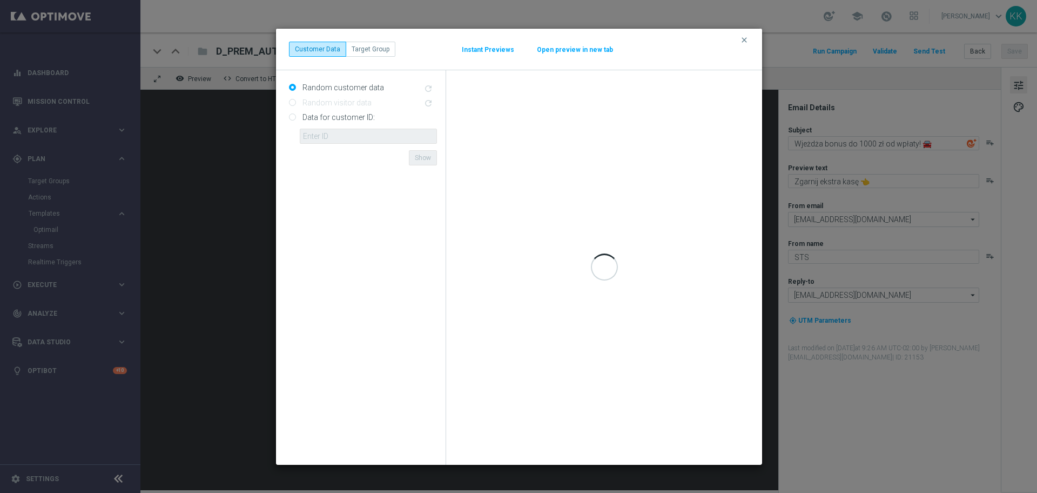
click at [584, 45] on button "Open preview in new tab" at bounding box center [575, 49] width 77 height 9
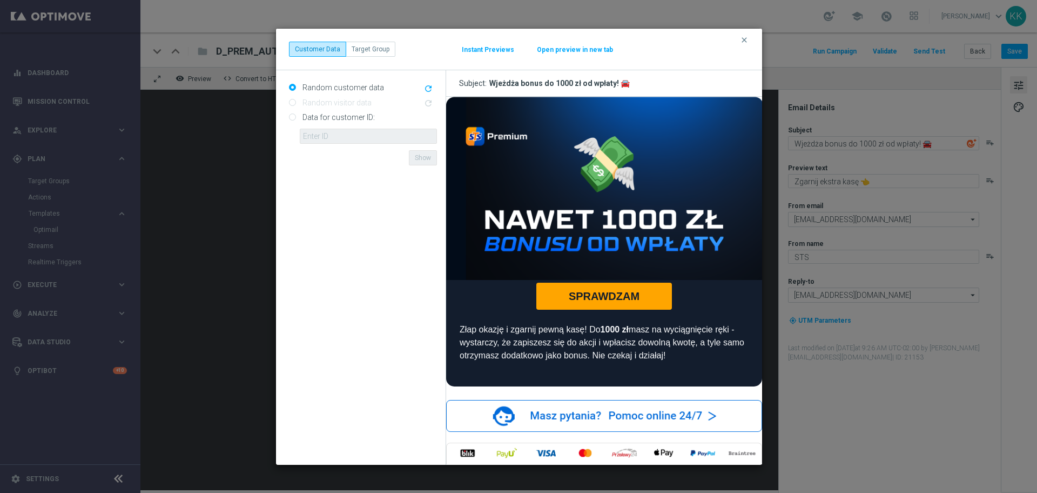
click at [755, 39] on div "clear Customer Data Target Group Instant Previews Open preview in new tab" at bounding box center [519, 50] width 486 height 42
click at [745, 41] on icon "clear" at bounding box center [744, 40] width 9 height 9
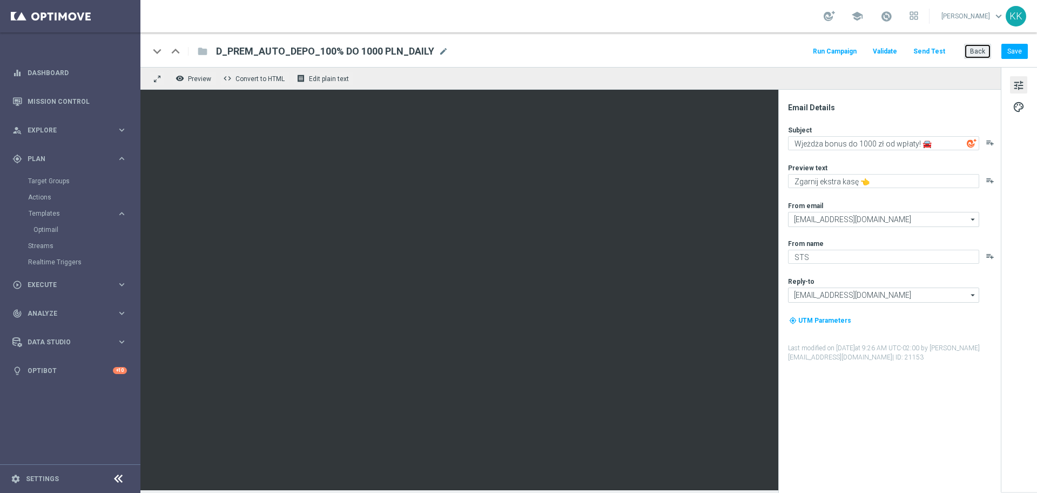
click at [971, 52] on button "Back" at bounding box center [978, 51] width 27 height 15
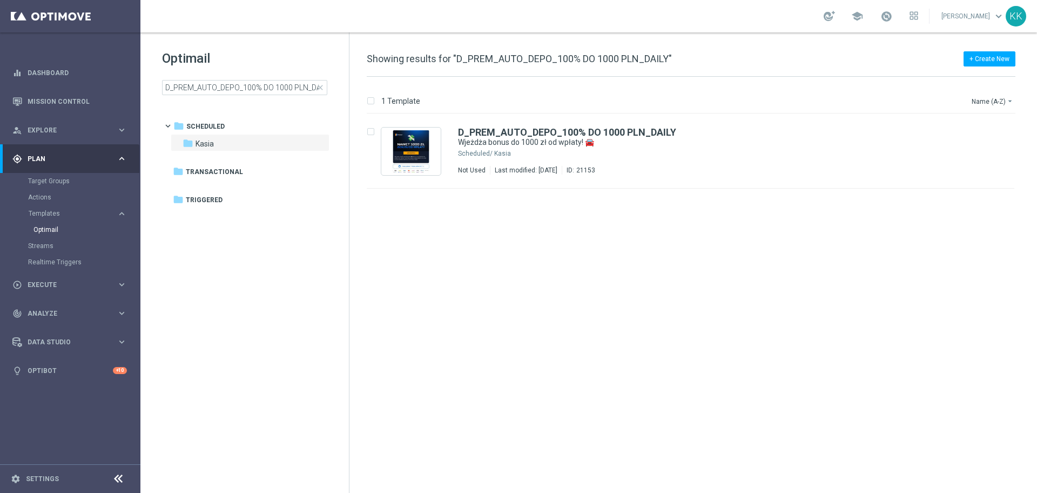
click at [228, 96] on div "Optimail D_PREM_AUTO_DEPO_100% DO 1000 PLN_DAILY close folder 1 Folder folder S…" at bounding box center [244, 99] width 209 height 134
click at [230, 91] on input "D_PREM_AUTO_DEPO_100% DO 1000 PLN_DAILY" at bounding box center [244, 87] width 165 height 15
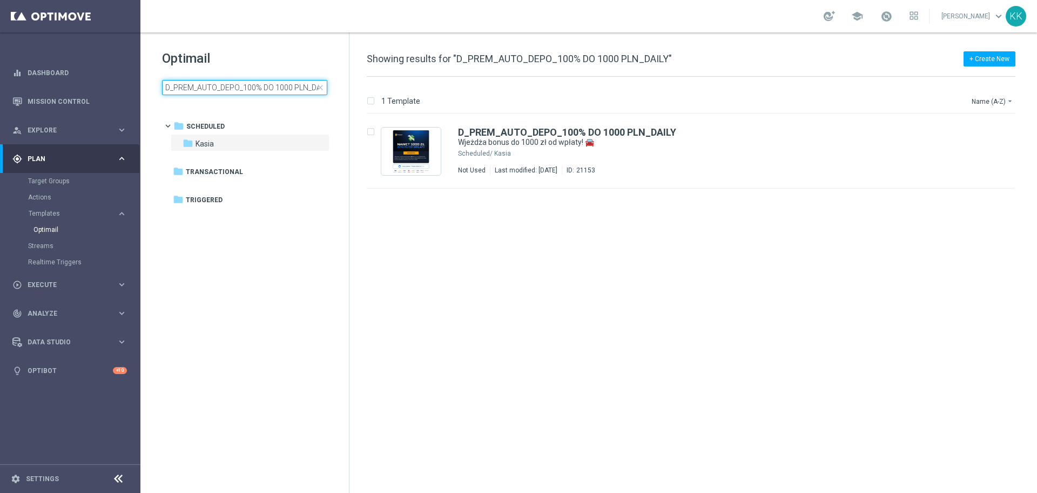
type input "D_PEXTRA_AUTO_DEPO_100% DO 2000 PLN_DAILY"
click at [570, 178] on div "D_PEXTRA_AUTO_DEPO_100% DO 2000 PLN_DAILY Wjeżdża bonus do 2000 zł od wpłaty! 🚘…" at bounding box center [691, 151] width 648 height 75
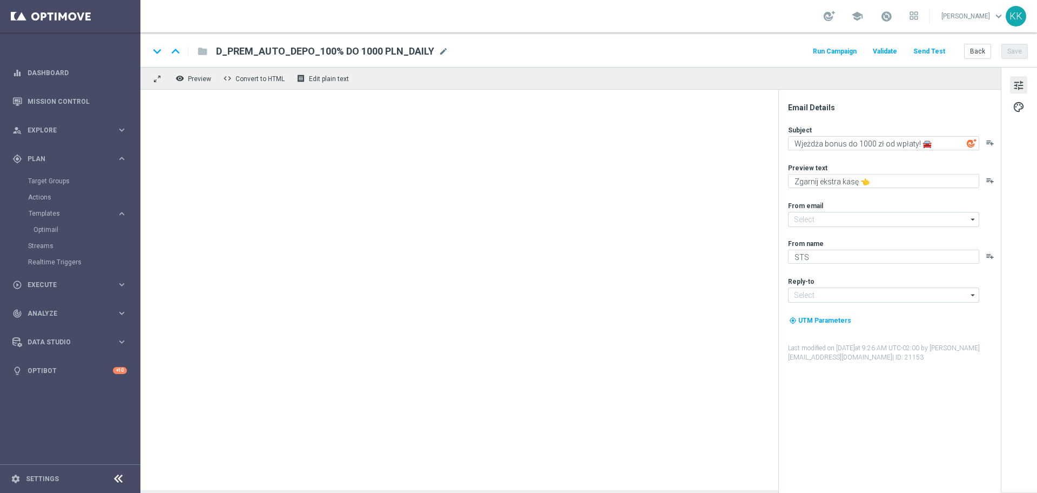
type textarea "Wjeżdża bonus do 2000 zł od wpłaty! 🚘"
type input "[EMAIL_ADDRESS][DOMAIN_NAME]"
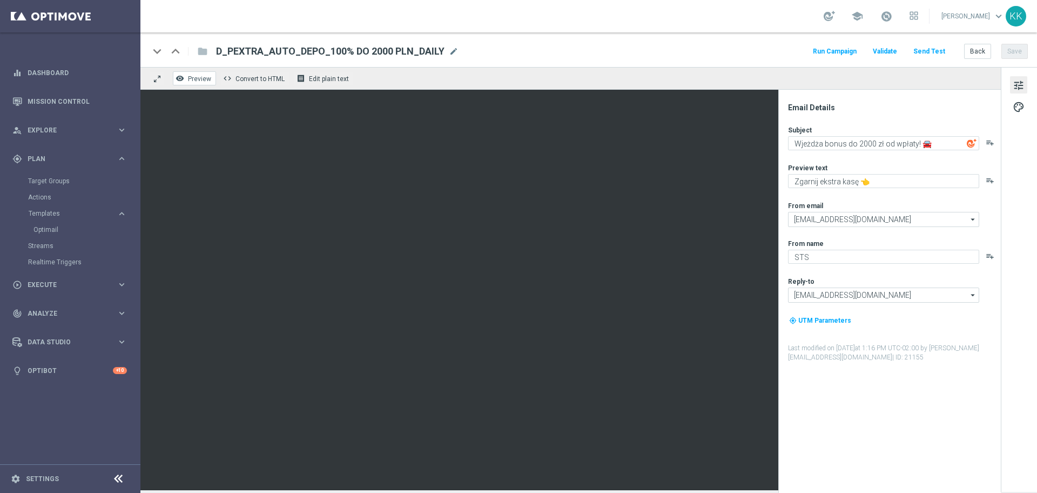
click at [202, 79] on span "Preview" at bounding box center [199, 79] width 23 height 8
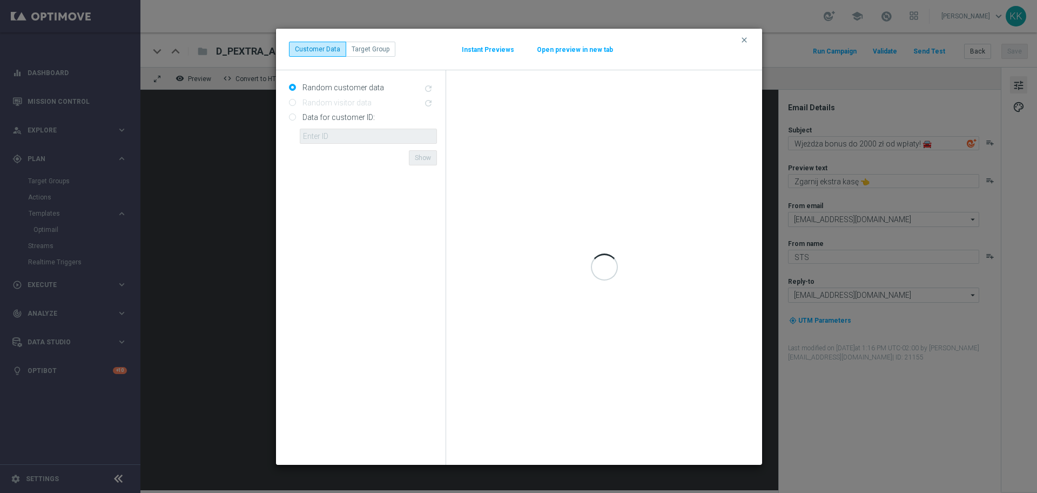
click at [543, 46] on button "Open preview in new tab" at bounding box center [575, 49] width 77 height 9
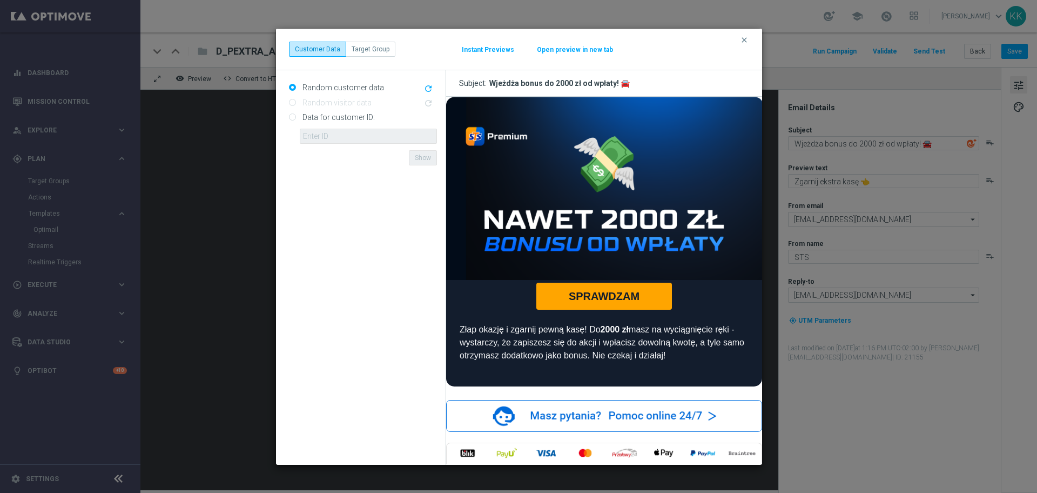
click at [738, 33] on div "clear Customer Data Target Group Instant Previews Open preview in new tab" at bounding box center [519, 50] width 486 height 42
click at [748, 44] on icon "clear" at bounding box center [744, 40] width 9 height 9
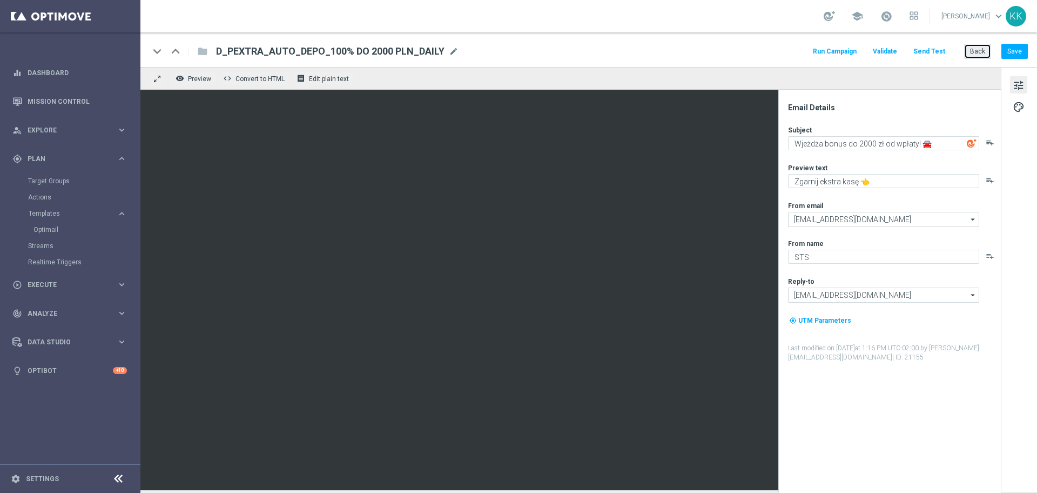
click at [972, 50] on button "Back" at bounding box center [978, 51] width 27 height 15
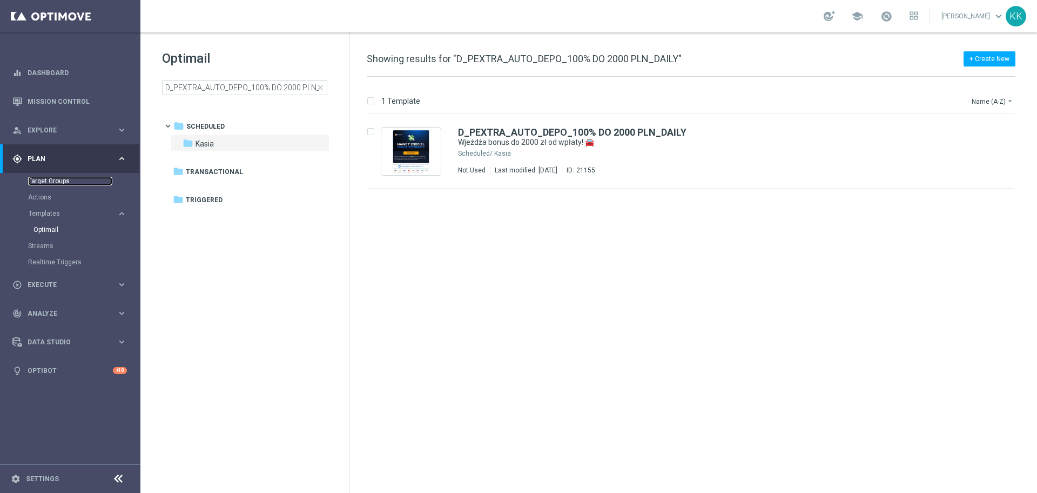
click at [39, 182] on link "Target Groups" at bounding box center [70, 181] width 84 height 9
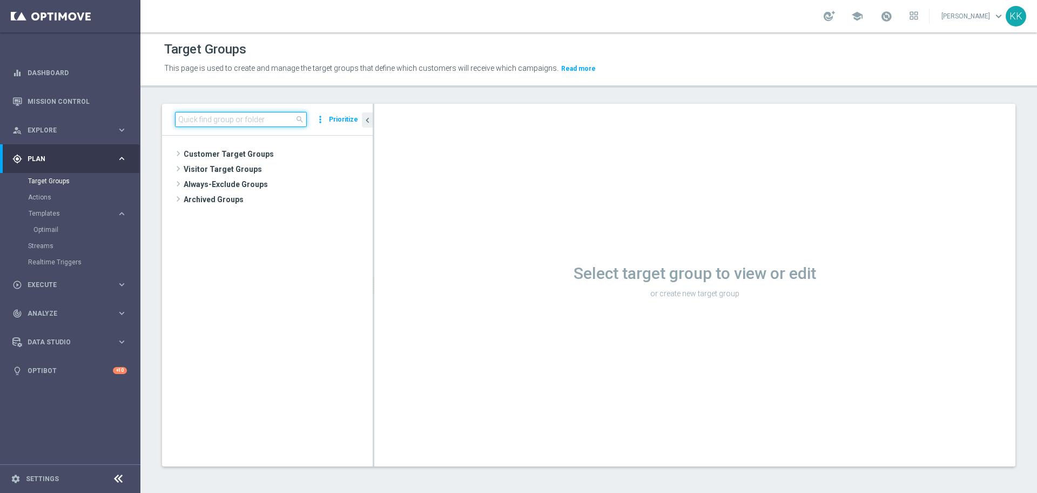
click at [253, 122] on input at bounding box center [241, 119] width 132 height 15
paste input "D_PREM_AUTO_DEPO_100% DO 1000 PLN_DAILY"
type input "D_PREM_AUTO_DEPO_100% DO 1000 PLN_DAILY"
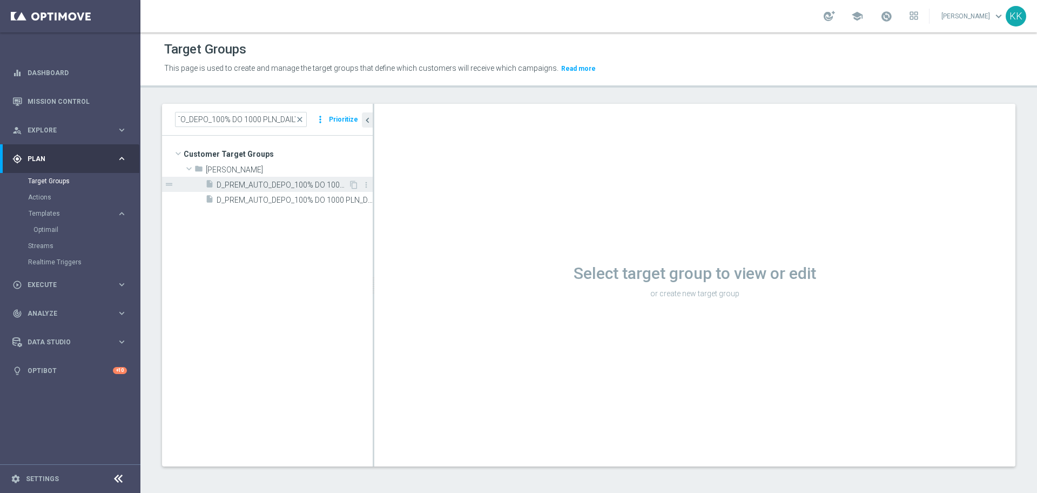
click at [228, 189] on span "D_PREM_AUTO_DEPO_100% DO 1000 PLN_DAILY" at bounding box center [283, 184] width 132 height 9
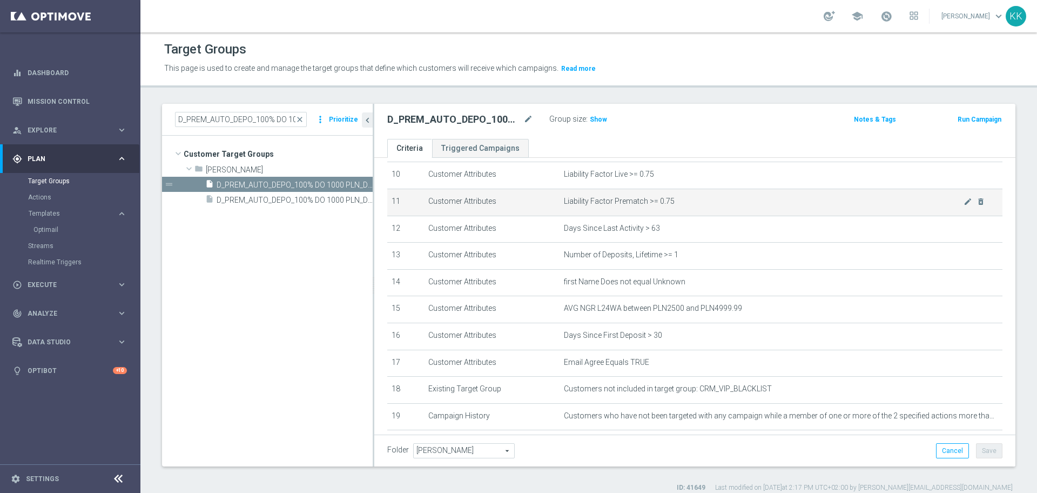
scroll to position [203, 0]
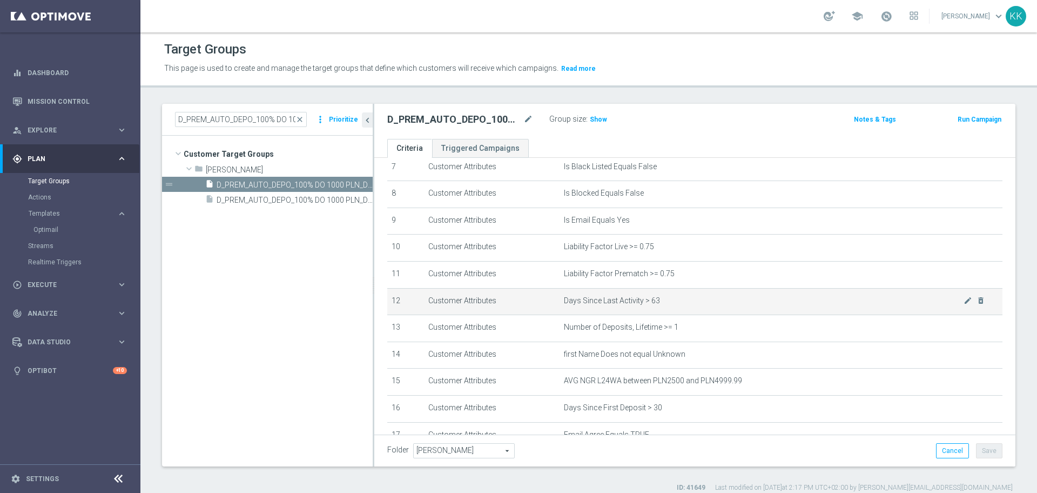
click at [613, 305] on span "Days Since Last Activity > 63" at bounding box center [764, 300] width 400 height 9
click at [612, 305] on span "Days Since Last Activity > 63" at bounding box center [764, 300] width 400 height 9
